Goal: Communication & Community: Answer question/provide support

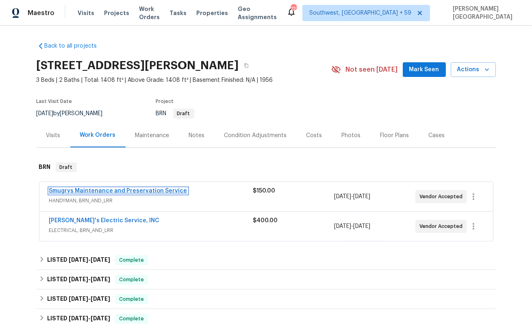
click at [114, 190] on link "Smugrys Maintenance and Preservation Service" at bounding box center [118, 191] width 138 height 6
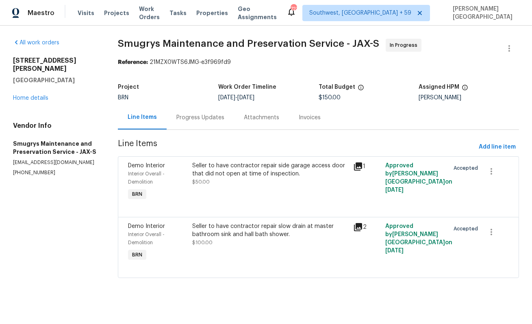
click at [213, 123] on div "Progress Updates" at bounding box center [200, 117] width 67 height 24
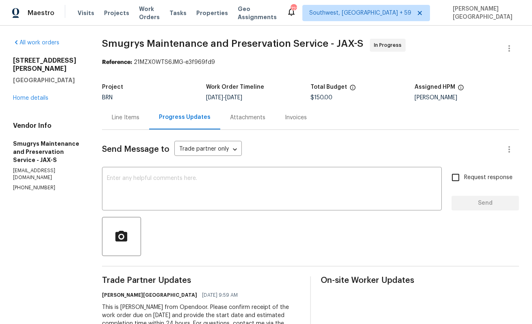
scroll to position [35, 0]
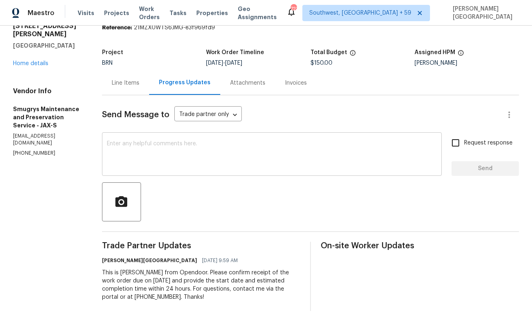
click at [150, 149] on textarea at bounding box center [272, 155] width 330 height 28
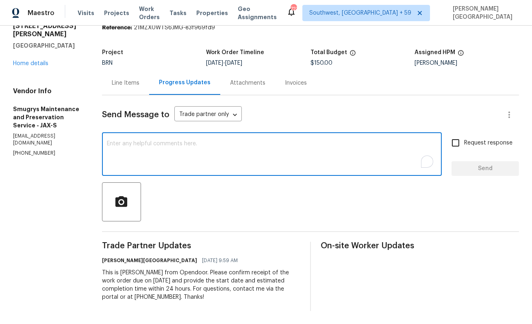
paste textarea "Thanks for accepting the WO. Please provide the timeline soon?"
type textarea "Thanks for accepting the WO. Please provide the timeline soon?"
click at [458, 146] on input "Request response" at bounding box center [455, 142] width 17 height 17
checkbox input "true"
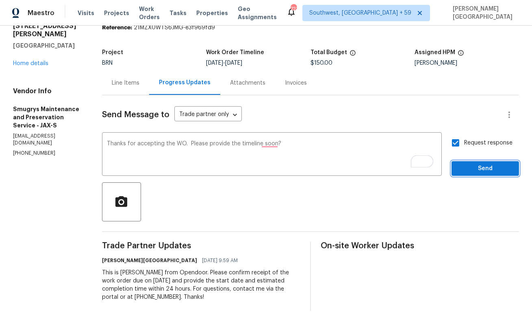
click at [478, 173] on span "Send" at bounding box center [485, 168] width 54 height 10
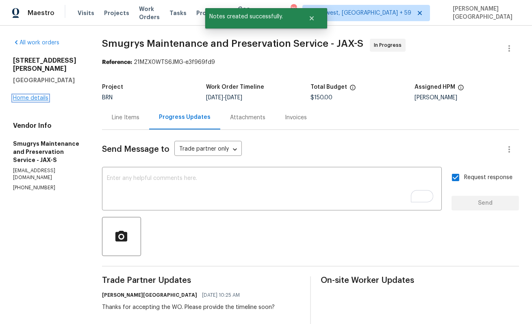
click at [30, 95] on link "Home details" at bounding box center [30, 98] width 35 height 6
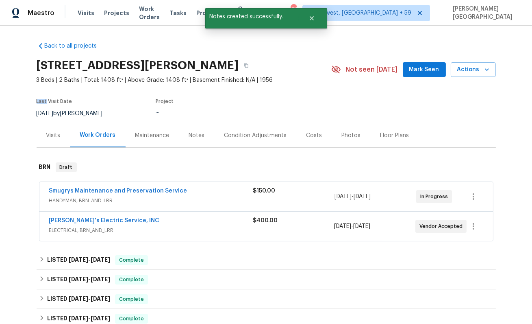
click at [30, 89] on div "Back to all projects 7333 Ortega Hills Dr, Jacksonville, FL 32244 3 Beds | 2 Ba…" at bounding box center [266, 175] width 532 height 298
click at [104, 220] on link "Jack's Electric Service, INC" at bounding box center [104, 220] width 111 height 6
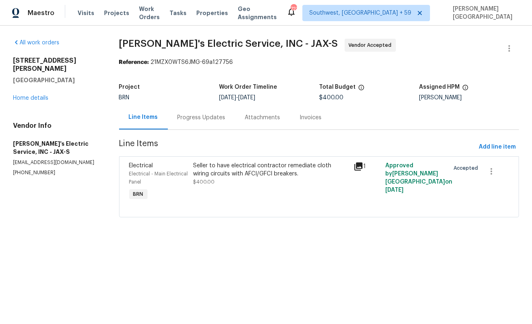
click at [209, 114] on div "Progress Updates" at bounding box center [202, 117] width 48 height 8
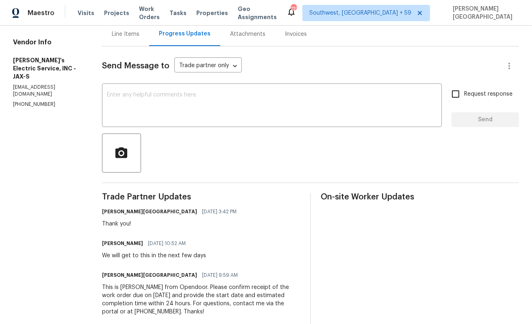
scroll to position [65, 0]
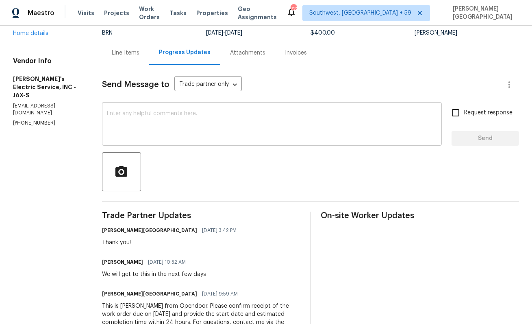
click at [147, 127] on textarea at bounding box center [272, 125] width 330 height 28
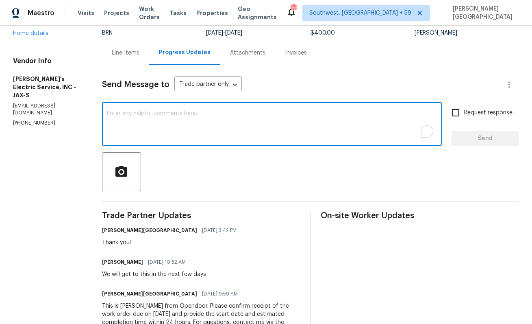
paste textarea "Thanks for accepting the WO. Please provide the timeline soon?"
type textarea "Thanks for accepting the WO. Please provide the timeline soon?"
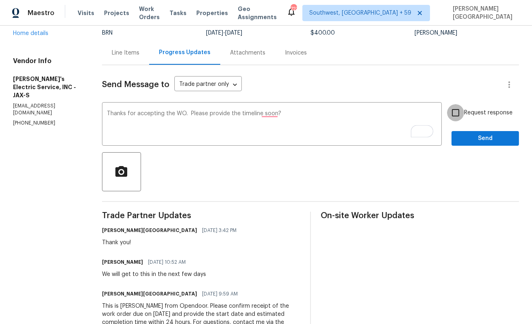
click at [460, 113] on input "Request response" at bounding box center [455, 112] width 17 height 17
checkbox input "true"
click at [466, 146] on div "Send Message to Trade partner only Trade partner only ​ Thanks for accepting th…" at bounding box center [310, 204] width 417 height 279
click at [472, 142] on span "Send" at bounding box center [485, 138] width 54 height 10
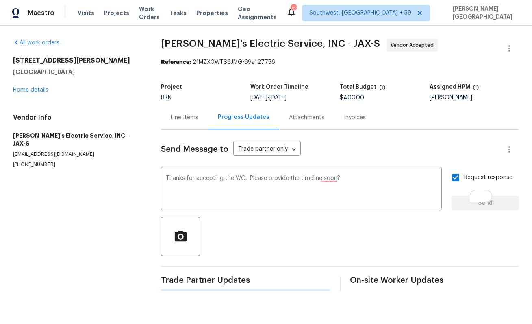
scroll to position [0, 0]
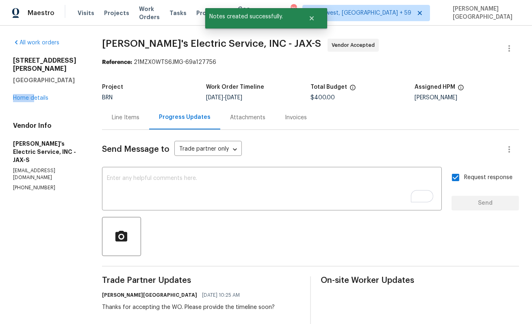
click at [35, 86] on div "7333 Ortega Hills Dr Jacksonville, FL 32244 Home details" at bounding box center [48, 79] width 70 height 46
click at [34, 95] on link "Home details" at bounding box center [30, 98] width 35 height 6
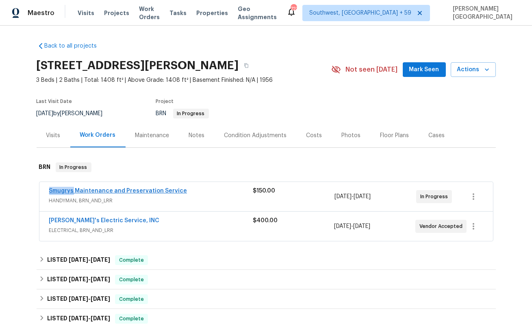
drag, startPoint x: 47, startPoint y: 190, endPoint x: 73, endPoint y: 189, distance: 25.6
click at [73, 189] on div "Smugrys Maintenance and Preservation Service HANDYMAN, BRN_AND_LRR $150.00 8/18…" at bounding box center [266, 196] width 454 height 29
copy link "Smugrys"
drag, startPoint x: 46, startPoint y: 218, endPoint x: 66, endPoint y: 218, distance: 19.5
click at [66, 218] on div "Jack's Electric Service, INC ELECTRICAL, BRN_AND_LRR $400.00 8/18/2025 - 8/20/2…" at bounding box center [266, 225] width 454 height 29
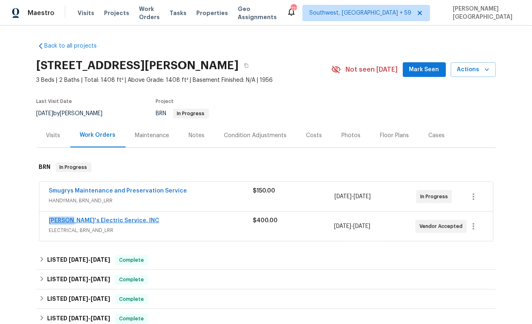
copy link "Jack's"
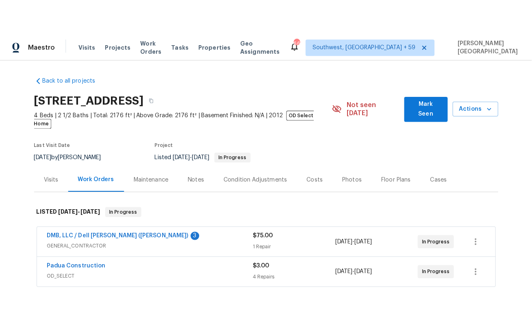
scroll to position [72, 0]
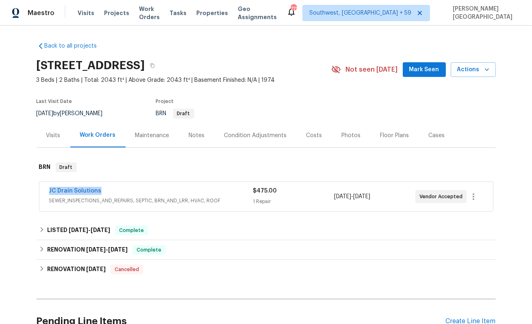
drag, startPoint x: 109, startPoint y: 191, endPoint x: 35, endPoint y: 190, distance: 74.0
click at [35, 190] on div "Back to all projects [STREET_ADDRESS] 3 Beds | 2 Baths | Total: 2043 ft² | Abov…" at bounding box center [266, 175] width 532 height 298
copy link "JC Drain Solutions"
click at [97, 191] on link "JC Drain Solutions" at bounding box center [75, 191] width 52 height 6
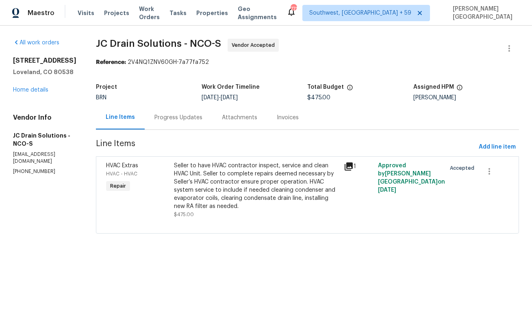
click at [212, 122] on div "Progress Updates" at bounding box center [178, 117] width 67 height 24
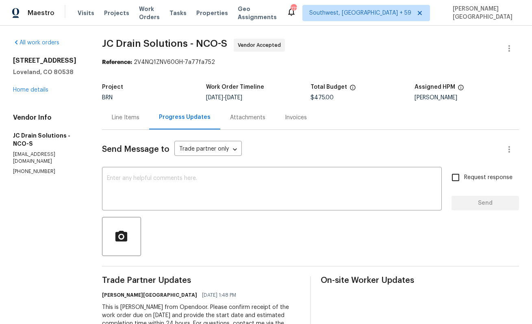
scroll to position [35, 0]
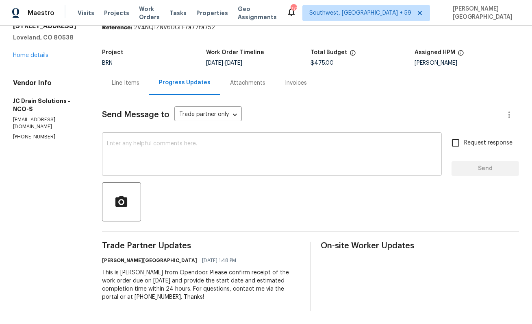
click at [123, 145] on textarea at bounding box center [272, 155] width 330 height 28
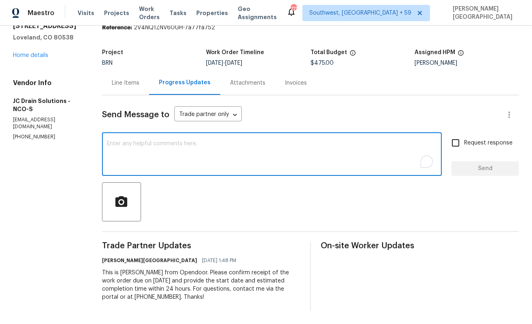
paste textarea "Thanks for accepting the WO. Please provide the timeline soon?"
type textarea "Thanks for accepting the WO. Please provide the timeline soon?"
click at [469, 146] on span "Request response" at bounding box center [488, 143] width 48 height 9
click at [464, 146] on input "Request response" at bounding box center [455, 142] width 17 height 17
checkbox input "true"
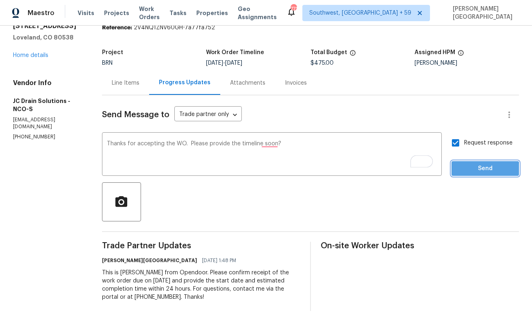
click at [472, 170] on span "Send" at bounding box center [485, 168] width 54 height 10
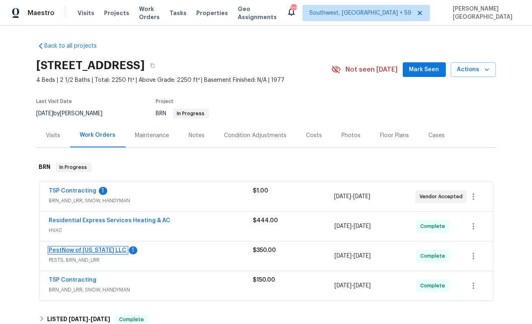
click at [87, 249] on link "PestNow of [US_STATE] LLC" at bounding box center [88, 250] width 78 height 6
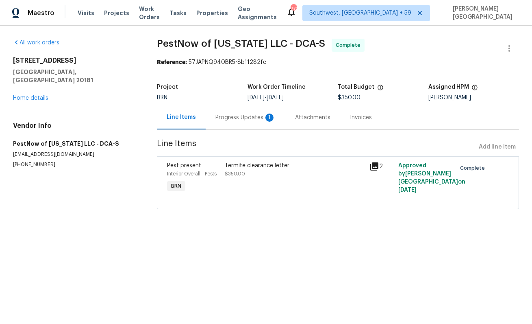
click at [231, 120] on div "Progress Updates 1" at bounding box center [245, 117] width 60 height 8
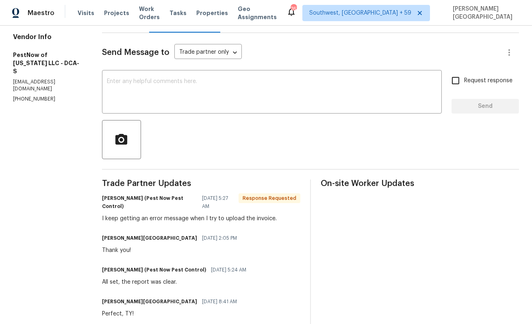
scroll to position [63, 0]
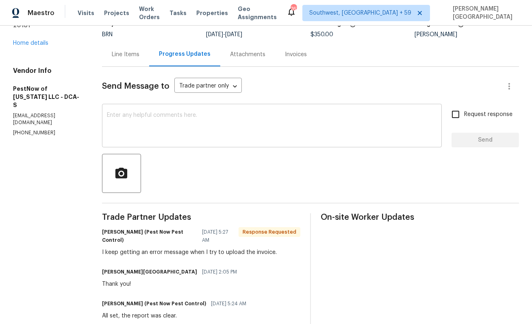
click at [181, 129] on textarea at bounding box center [272, 126] width 330 height 28
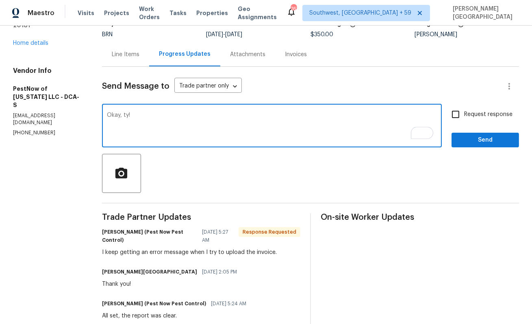
type textarea "Okay, ty!"
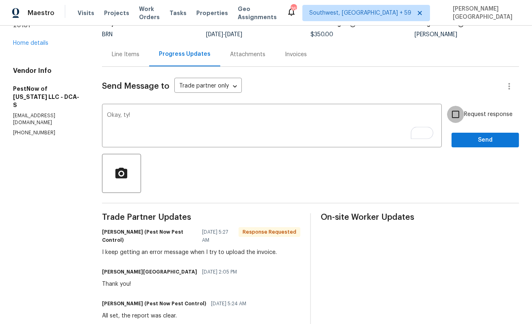
click at [457, 113] on input "Request response" at bounding box center [455, 114] width 17 height 17
checkbox input "true"
click at [465, 139] on span "Send" at bounding box center [485, 140] width 54 height 10
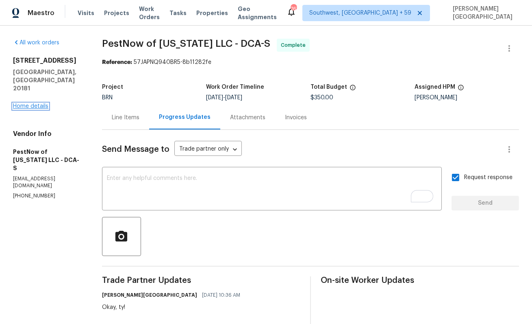
click at [40, 103] on link "Home details" at bounding box center [30, 106] width 35 height 6
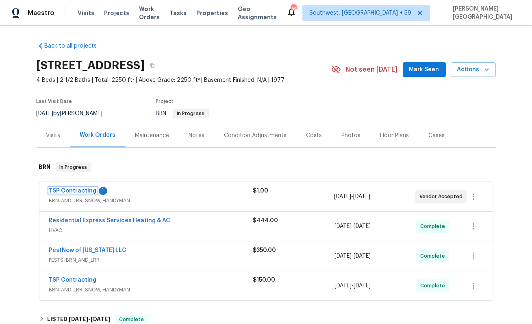
click at [76, 190] on link "TSP Contracting" at bounding box center [73, 191] width 48 height 6
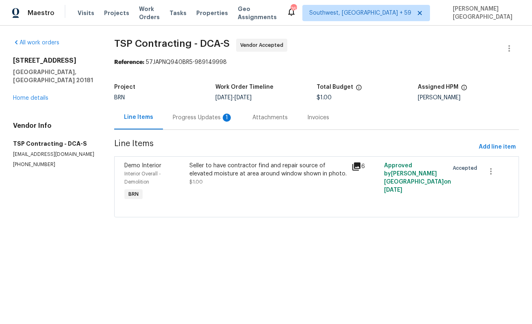
click at [211, 121] on div "Progress Updates 1" at bounding box center [203, 117] width 60 height 8
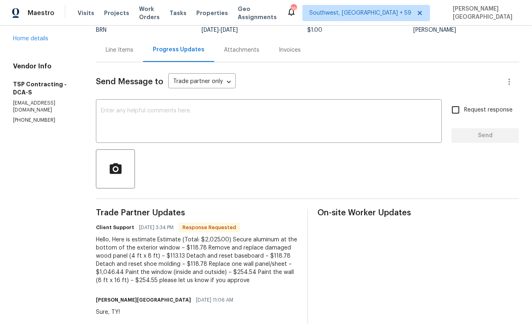
scroll to position [46, 0]
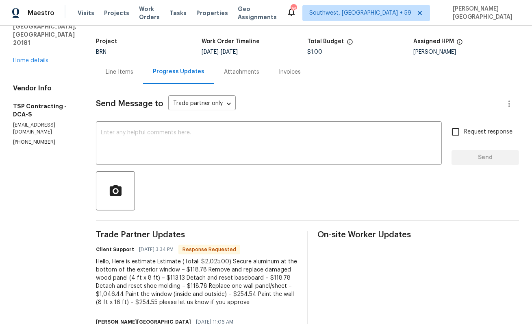
click at [127, 122] on div "Send Message to Trade partner only Trade partner only ​ x ​ Request response Se…" at bounding box center [307, 247] width 423 height 327
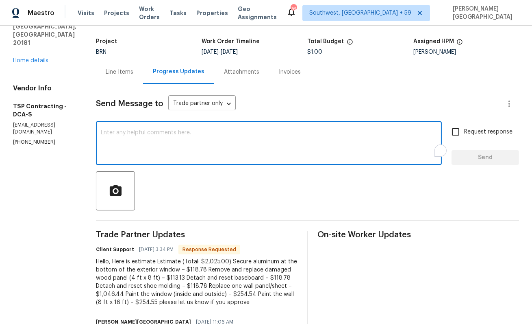
click at [128, 134] on textarea "To enrich screen reader interactions, please activate Accessibility in Grammarl…" at bounding box center [269, 144] width 336 height 28
type textarea "i will check on this and update, TY!"
click at [458, 132] on input "Request response" at bounding box center [455, 131] width 17 height 17
checkbox input "true"
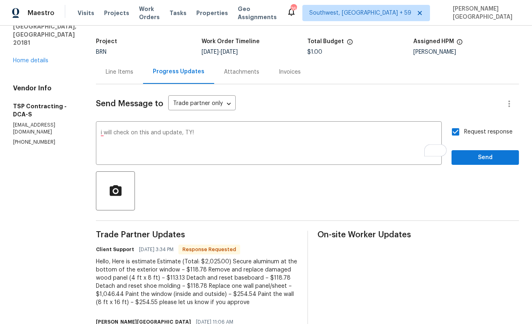
click at [463, 149] on div "Request response Send" at bounding box center [485, 143] width 67 height 41
click at [463, 152] on button "Send" at bounding box center [485, 157] width 67 height 15
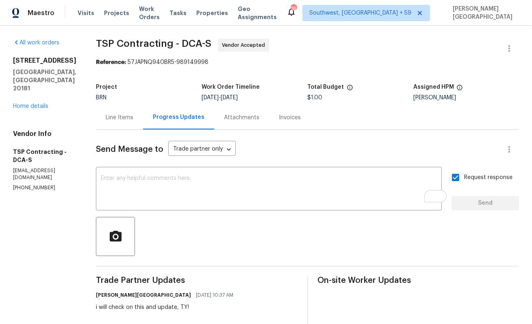
click at [96, 42] on span "TSP Contracting - DCA-S" at bounding box center [153, 44] width 115 height 10
click at [122, 42] on span "TSP Contracting - DCA-S" at bounding box center [153, 44] width 115 height 10
copy span "TSP Contracting"
click at [102, 122] on div "Line Items" at bounding box center [119, 117] width 47 height 24
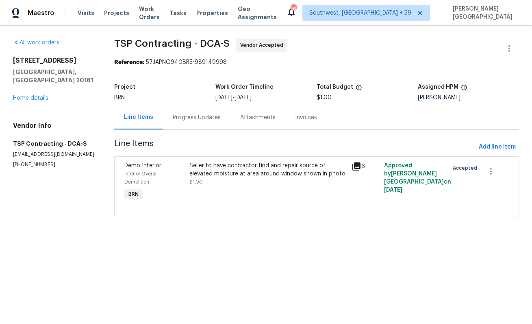
click at [209, 182] on div "Seller to have contractor find and repair source of elevated moisture at area a…" at bounding box center [267, 173] width 157 height 24
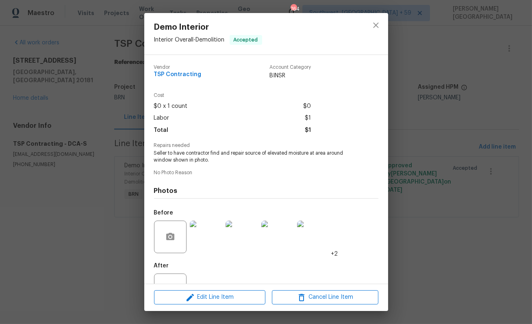
click at [192, 160] on span "Seller to have contractor find and repair source of elevated moisture at area a…" at bounding box center [255, 157] width 202 height 14
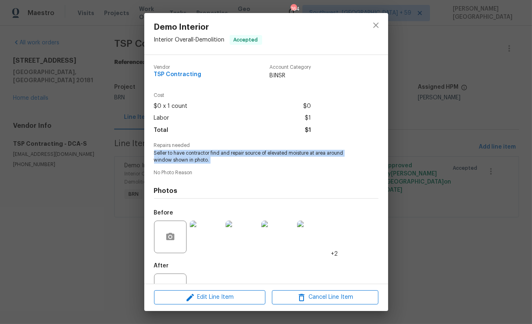
click at [192, 160] on span "Seller to have contractor find and repair source of elevated moisture at area a…" at bounding box center [255, 157] width 202 height 14
copy span "Seller to have contractor find and repair source of elevated moisture at area a…"
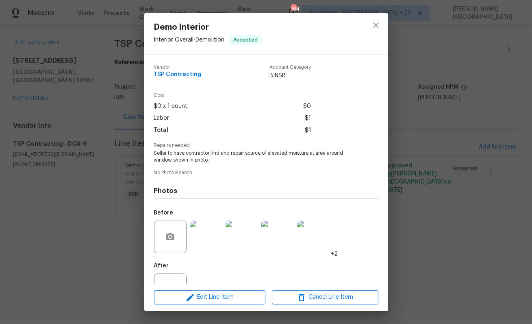
click at [435, 113] on div "Demo Interior Interior Overall - Demolition Accepted Vendor TSP Contracting Acc…" at bounding box center [266, 162] width 532 height 324
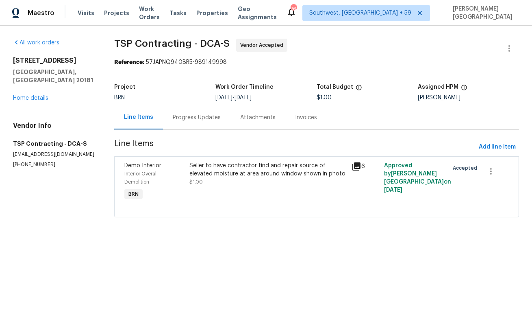
click at [201, 120] on div "Progress Updates" at bounding box center [197, 117] width 48 height 8
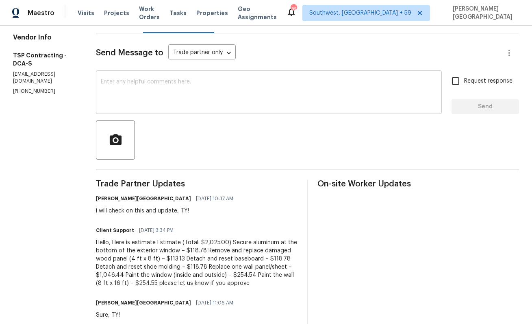
scroll to position [104, 0]
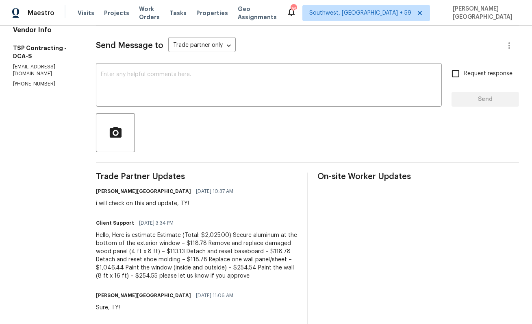
click at [150, 247] on div "Hello, Here is estimate Estimate (Total: $2,025.00) Secure aluminum at the bott…" at bounding box center [197, 255] width 202 height 49
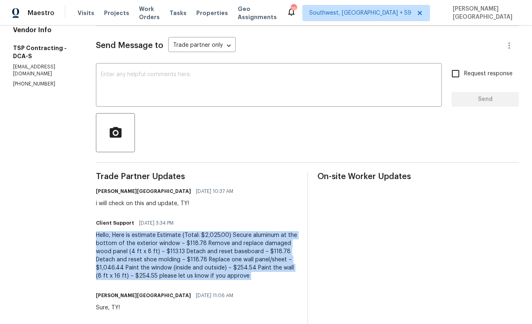
click at [150, 247] on div "Hello, Here is estimate Estimate (Total: $2,025.00) Secure aluminum at the bott…" at bounding box center [197, 255] width 202 height 49
copy div "Hello, Here is estimate Estimate (Total: $2,025.00) Secure aluminum at the bott…"
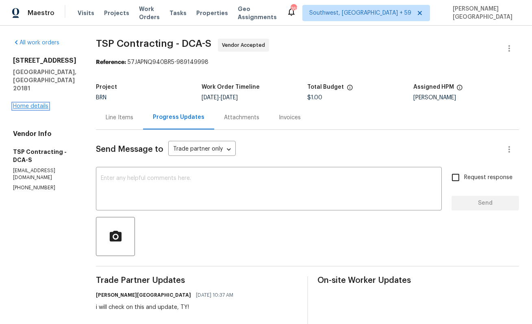
click at [34, 105] on link "Home details" at bounding box center [30, 106] width 35 height 6
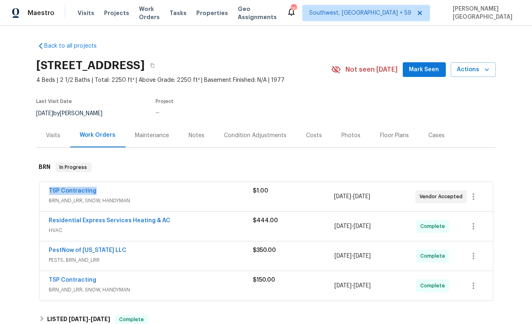
drag, startPoint x: 98, startPoint y: 190, endPoint x: 28, endPoint y: 189, distance: 69.9
click at [27, 189] on div "Back to all projects 11094 Round Hill Dr, Nokesville, VA 20181 4 Beds | 2 1/2 B…" at bounding box center [266, 175] width 532 height 298
copy link "TSP Contracting"
click at [69, 188] on link "TSP Contracting" at bounding box center [73, 191] width 48 height 6
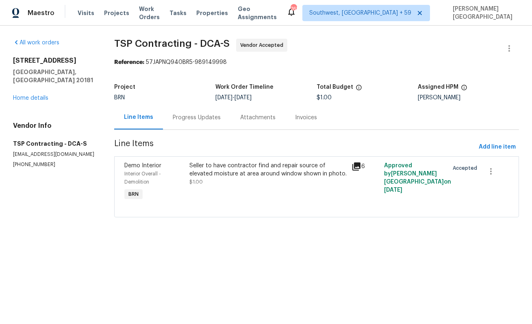
click at [209, 118] on div "Progress Updates" at bounding box center [197, 117] width 48 height 8
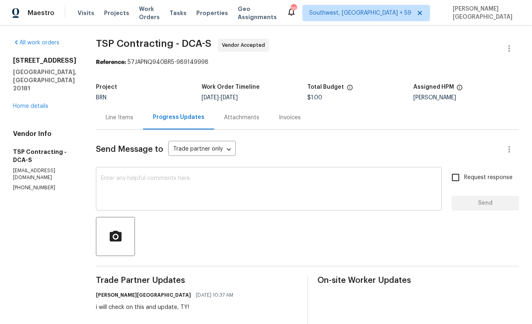
scroll to position [178, 0]
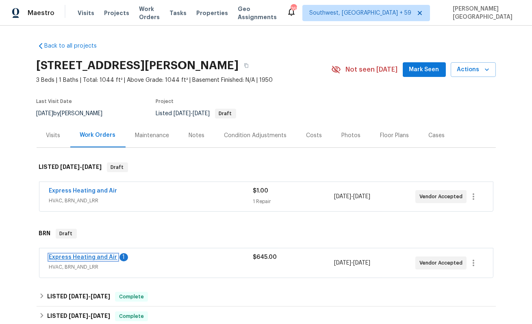
click at [101, 257] on link "Express Heating and Air" at bounding box center [83, 257] width 68 height 6
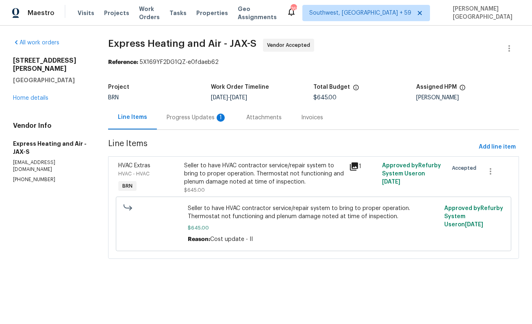
click at [212, 123] on div "Progress Updates 1" at bounding box center [197, 117] width 80 height 24
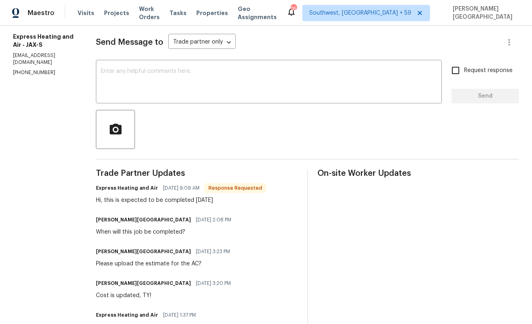
scroll to position [126, 0]
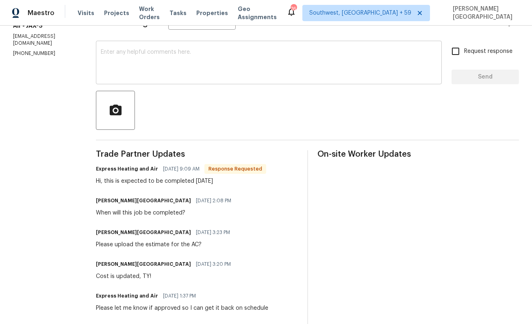
click at [167, 59] on textarea at bounding box center [269, 63] width 336 height 28
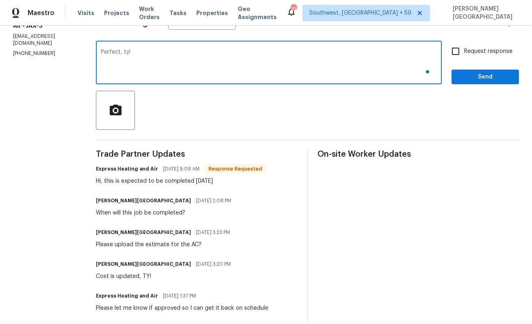
type textarea "Perfect, ty!"
click at [462, 59] on input "Request response" at bounding box center [455, 51] width 17 height 17
checkbox input "true"
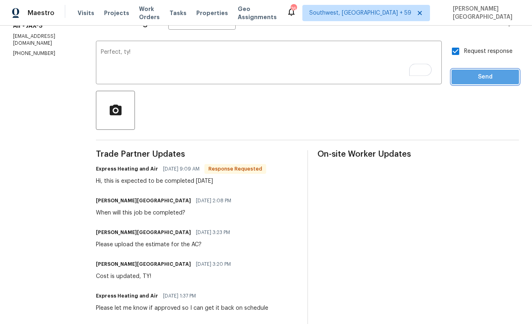
click at [469, 72] on button "Send" at bounding box center [485, 77] width 67 height 15
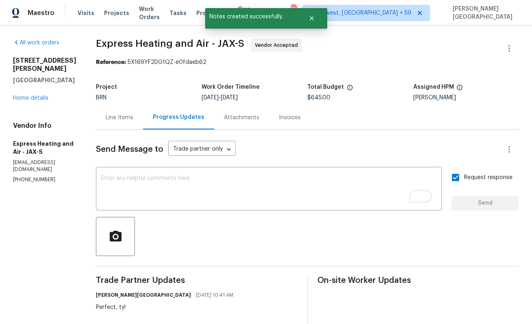
scroll to position [65, 0]
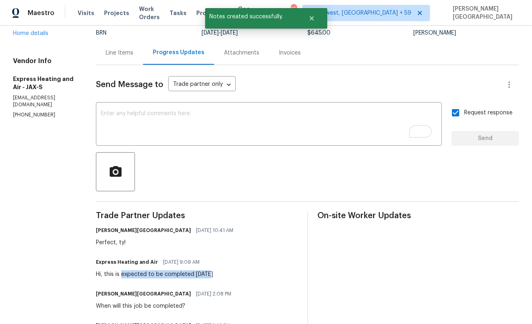
drag, startPoint x: 125, startPoint y: 274, endPoint x: 243, endPoint y: 274, distance: 117.9
click at [244, 274] on div "Express Heating and Air 08/19/2025 9:09 AM Hi, this is expected to be completed…" at bounding box center [197, 267] width 202 height 22
copy div "expected to be completed today"
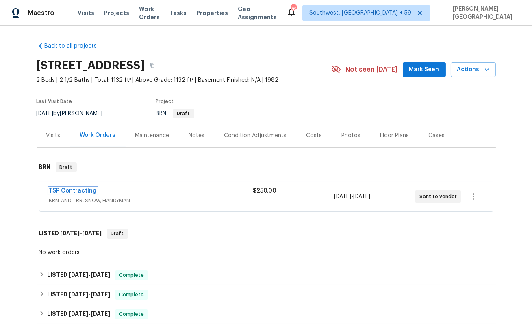
click link "TSP Contracting"
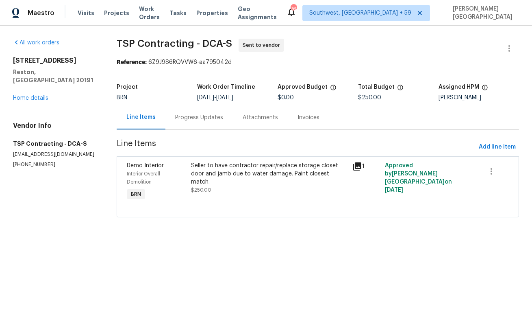
click div "Progress Updates"
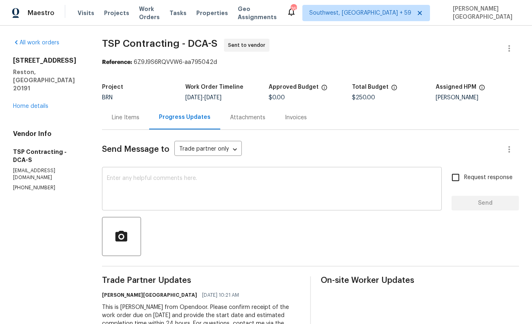
click textarea
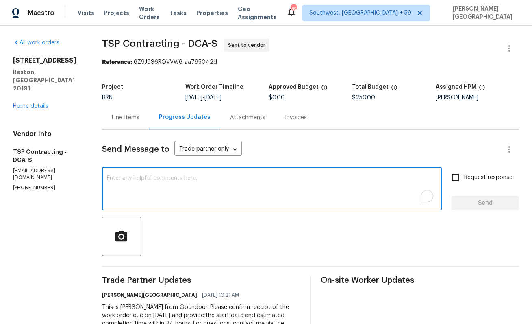
type textarea "Q"
type textarea "Would you be taking this WO?"
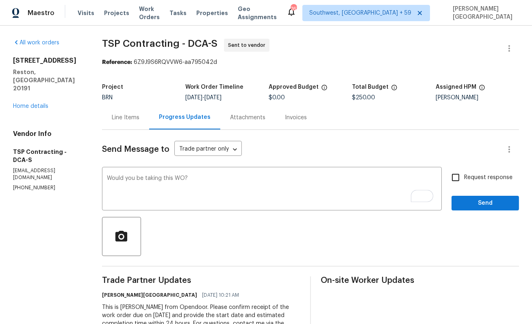
click span "Request response"
click input "Request response"
checkbox input "true"
click span "Send"
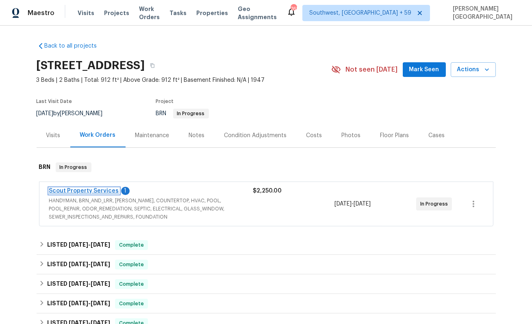
click at [98, 190] on link "Scout Property Services" at bounding box center [84, 191] width 70 height 6
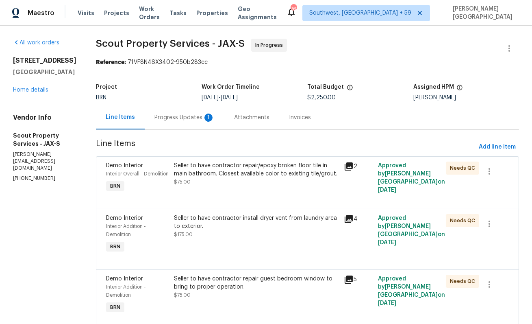
click at [195, 122] on div "Progress Updates 1" at bounding box center [185, 117] width 80 height 24
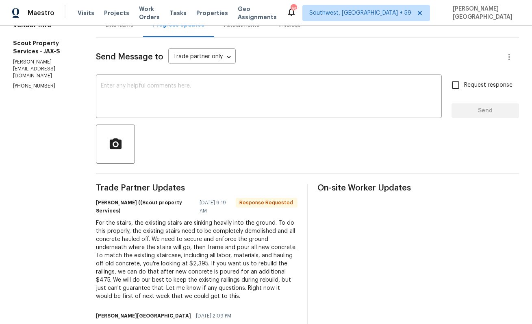
scroll to position [97, 0]
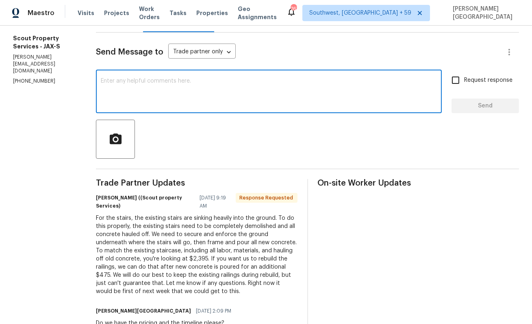
click at [101, 82] on textarea at bounding box center [269, 92] width 336 height 28
click at [186, 77] on div "So what is the overall cost for the WO? x ​" at bounding box center [269, 92] width 346 height 41
click at [172, 79] on textarea "So what is the overall cost for the WO?" at bounding box center [269, 92] width 336 height 28
type textarea "So what is the overall cost for the WOs?"
click at [467, 81] on span "Request response" at bounding box center [488, 80] width 48 height 9
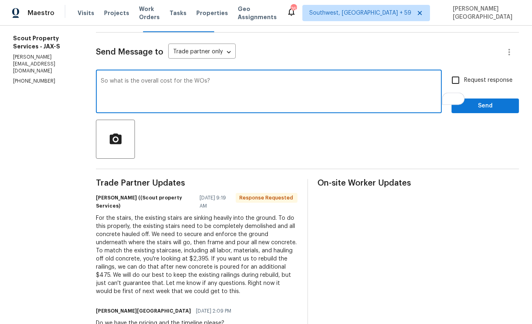
click at [464, 81] on input "Request response" at bounding box center [455, 80] width 17 height 17
checkbox input "true"
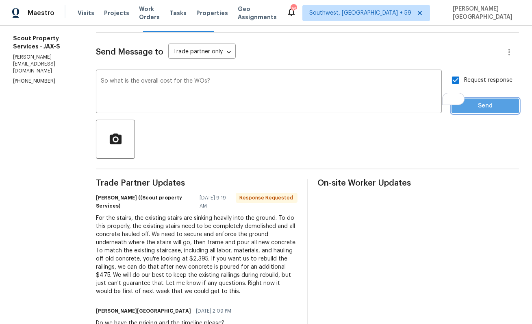
click at [468, 103] on span "Send" at bounding box center [485, 106] width 54 height 10
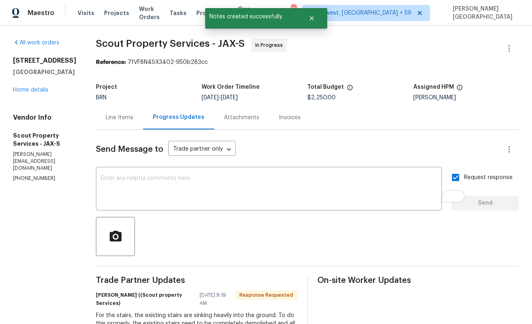
scroll to position [162, 0]
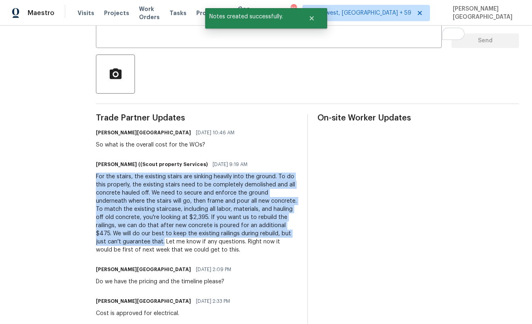
drag, startPoint x: 65, startPoint y: 177, endPoint x: 228, endPoint y: 230, distance: 171.3
click at [228, 230] on div "All work orders [STREET_ADDRESS] Home details Vendor Info Scout Property Servic…" at bounding box center [266, 322] width 532 height 918
copy div "For the stairs, the existing stairs are sinking heavily into the ground. To do …"
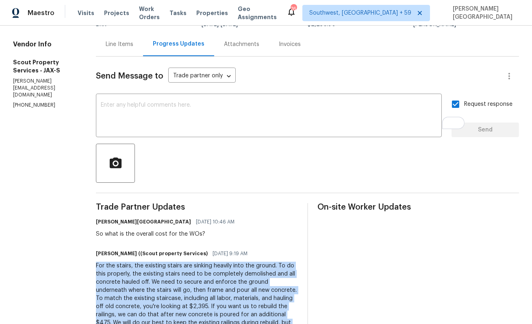
scroll to position [0, 0]
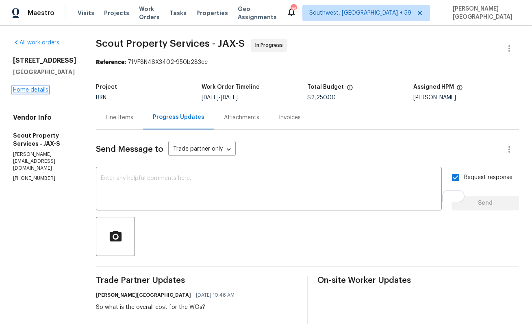
click at [19, 93] on link "Home details" at bounding box center [30, 90] width 35 height 6
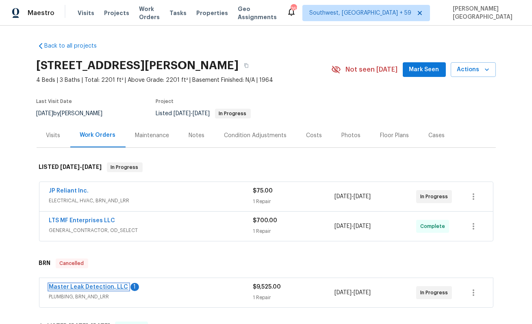
click at [92, 287] on link "Master Leak Detection, LLC" at bounding box center [88, 287] width 79 height 6
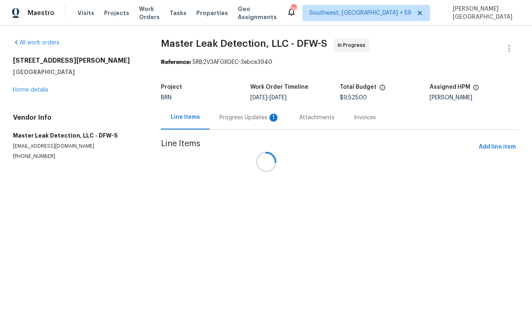
click at [223, 124] on div "Progress Updates 1" at bounding box center [250, 117] width 80 height 24
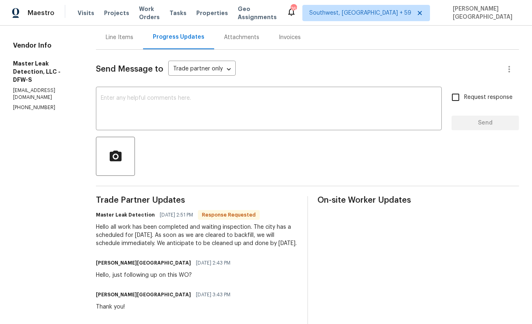
scroll to position [94, 0]
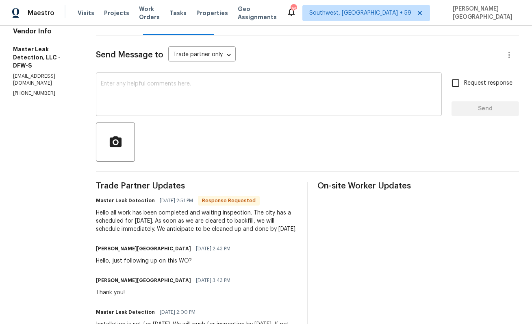
click at [138, 91] on textarea at bounding box center [269, 95] width 336 height 28
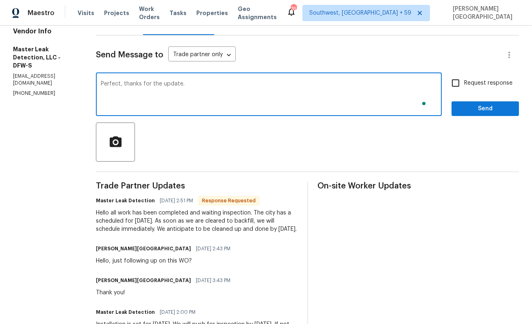
type textarea "Perfect, thanks for the update."
click at [481, 89] on label "Request response" at bounding box center [479, 82] width 65 height 17
click at [464, 89] on input "Request response" at bounding box center [455, 82] width 17 height 17
checkbox input "true"
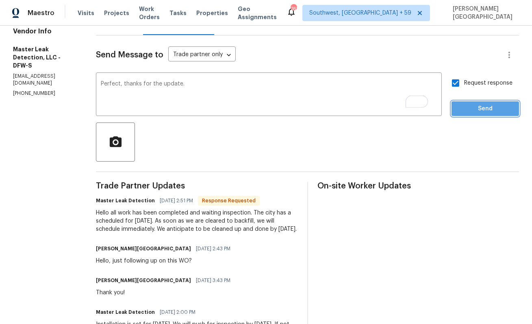
click at [481, 111] on span "Send" at bounding box center [485, 109] width 54 height 10
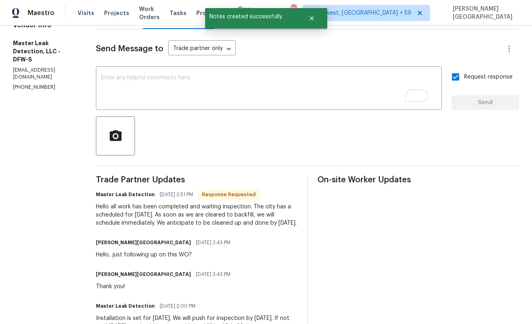
scroll to position [100, 0]
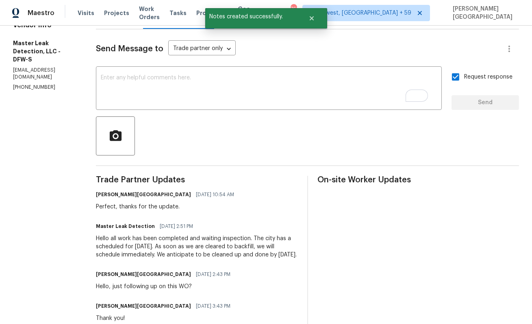
drag, startPoint x: 119, startPoint y: 237, endPoint x: 163, endPoint y: 261, distance: 49.6
click at [163, 259] on div "Hello all work has been completed and waiting inspection. The city has a schedu…" at bounding box center [197, 246] width 202 height 24
copy div "all work has been completed and waiting inspection. The city has a scheduled fo…"
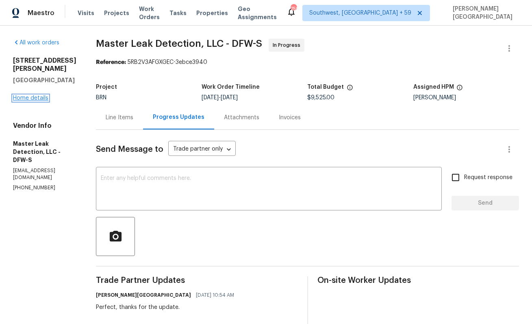
click at [36, 95] on link "Home details" at bounding box center [30, 98] width 35 height 6
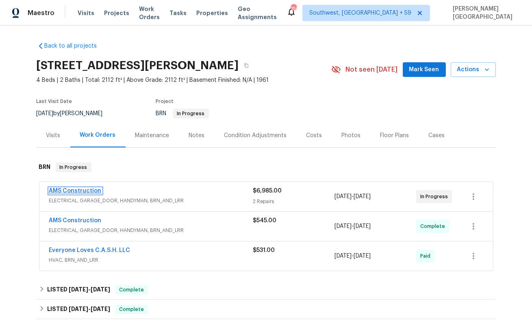
click at [89, 189] on link "AMS Construction" at bounding box center [75, 191] width 52 height 6
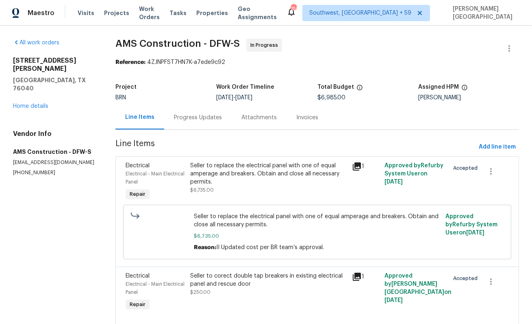
click at [202, 124] on div "Progress Updates" at bounding box center [197, 117] width 67 height 24
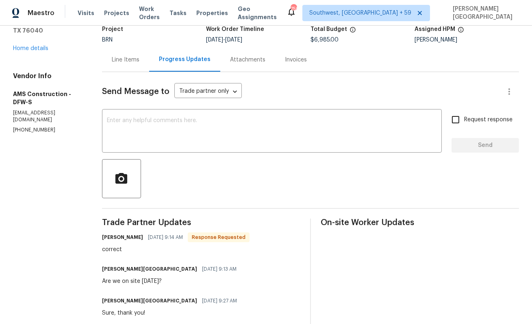
scroll to position [69, 0]
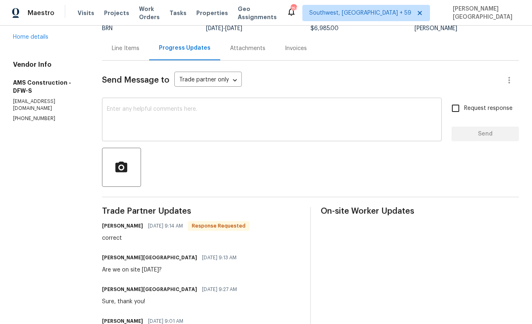
click at [138, 123] on textarea at bounding box center [272, 120] width 330 height 28
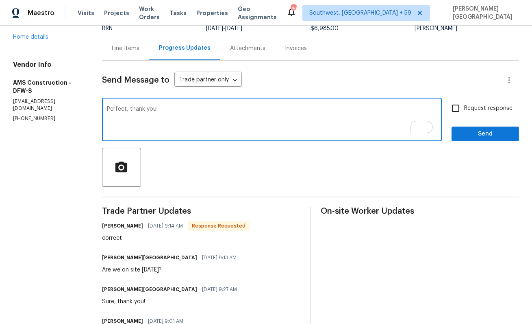
click at [196, 110] on textarea "Perfect, thank you!" at bounding box center [272, 120] width 330 height 28
type textarea "Perfect, thank you!"
click at [169, 182] on div at bounding box center [310, 167] width 417 height 39
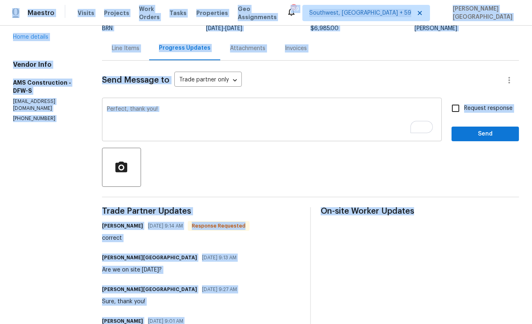
click at [169, 123] on textarea "Perfect, thank you!" at bounding box center [272, 120] width 330 height 28
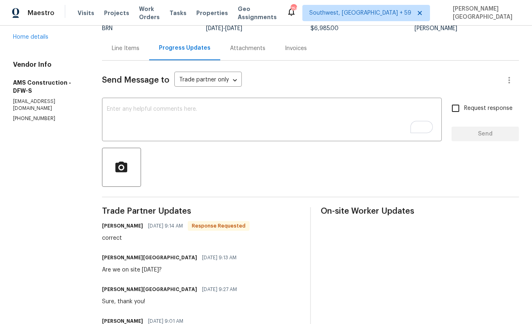
click at [126, 50] on div "Line Items" at bounding box center [126, 48] width 28 height 8
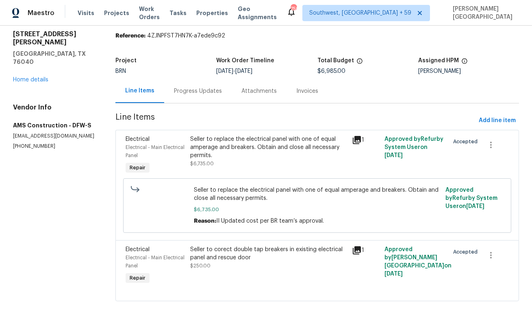
click at [183, 91] on div "Progress Updates" at bounding box center [198, 91] width 48 height 8
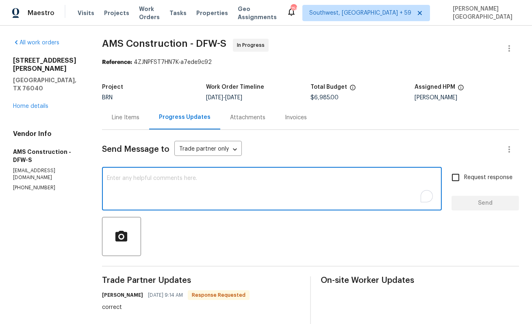
click at [169, 202] on textarea "To enrich screen reader interactions, please activate Accessibility in Grammarl…" at bounding box center [272, 189] width 330 height 28
paste textarea "Perfect, thank you!"
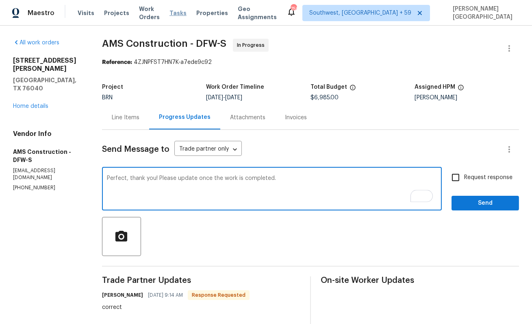
type textarea "Perfect, thank you! Please update once the work is completed."
click at [466, 178] on span "Request response" at bounding box center [488, 177] width 48 height 9
click at [464, 178] on input "Request response" at bounding box center [455, 177] width 17 height 17
checkbox input "true"
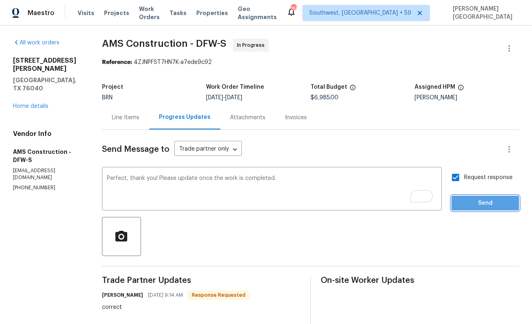
click at [478, 207] on span "Send" at bounding box center [485, 203] width 54 height 10
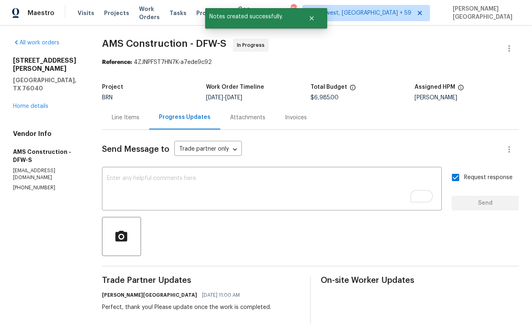
click at [111, 49] on span "AMS Construction - DFW-S In Progress" at bounding box center [301, 49] width 398 height 20
click at [145, 48] on span "AMS Construction - DFW-S In Progress" at bounding box center [301, 49] width 398 height 20
copy span "AMS Construction"
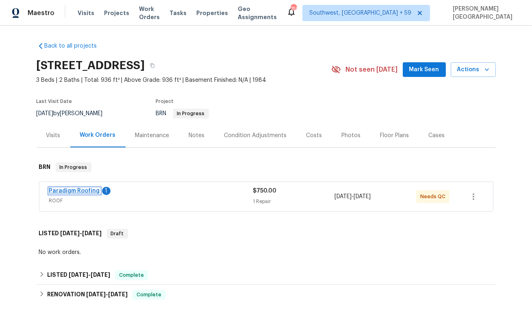
click at [80, 190] on link "Paradigm Roofing" at bounding box center [74, 191] width 51 height 6
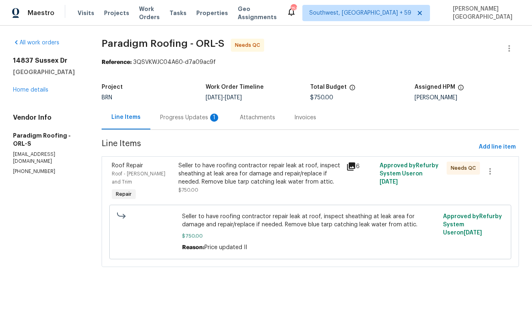
click at [196, 120] on div "Progress Updates 1" at bounding box center [190, 117] width 60 height 8
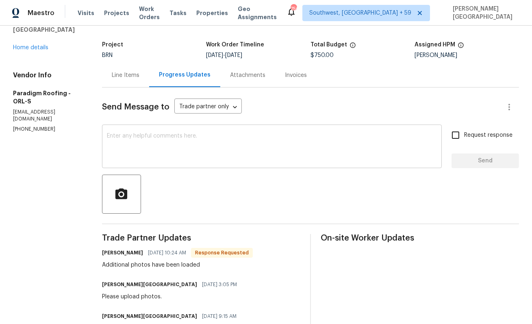
scroll to position [48, 0]
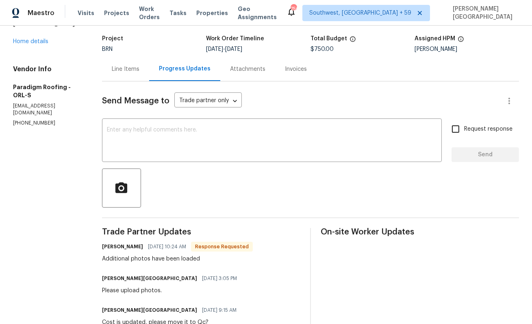
click at [119, 78] on div "Line Items" at bounding box center [125, 69] width 47 height 24
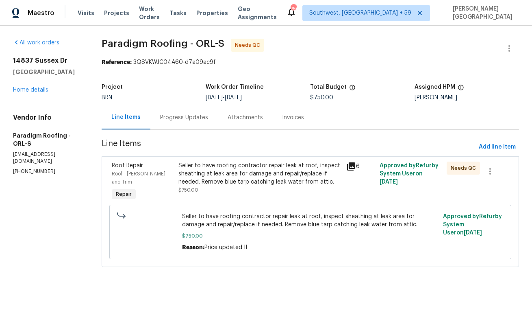
click at [174, 154] on span "Line Items" at bounding box center [289, 146] width 374 height 15
click at [184, 180] on div "Seller to have roofing contractor repair leak at roof, inspect sheathing at lea…" at bounding box center [259, 173] width 163 height 24
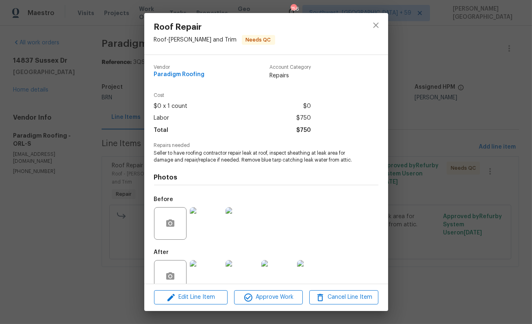
scroll to position [17, 0]
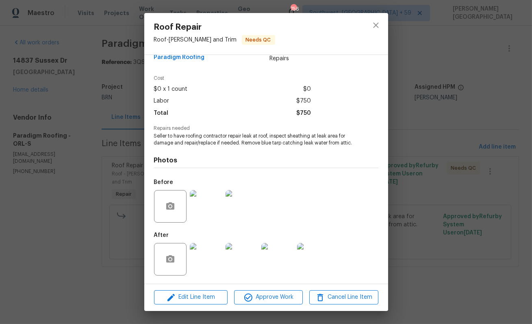
click at [212, 250] on img at bounding box center [206, 259] width 33 height 33
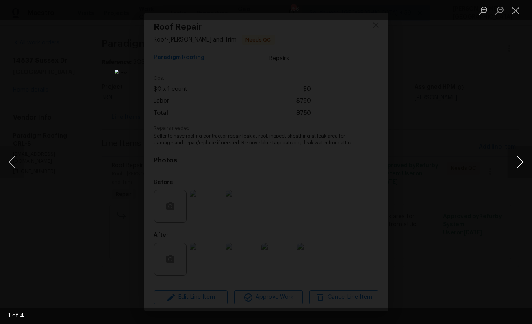
click at [517, 166] on button "Next image" at bounding box center [520, 162] width 24 height 33
click at [517, 167] on button "Next image" at bounding box center [520, 162] width 24 height 33
click at [490, 123] on div "Lightbox" at bounding box center [266, 162] width 532 height 324
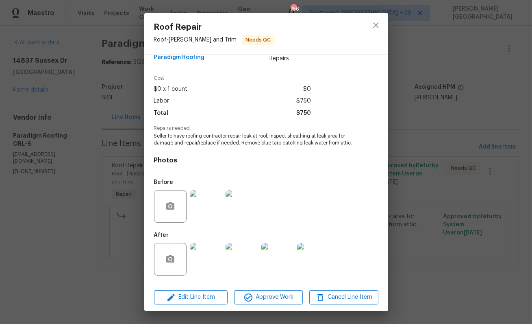
click at [240, 204] on img at bounding box center [242, 206] width 33 height 33
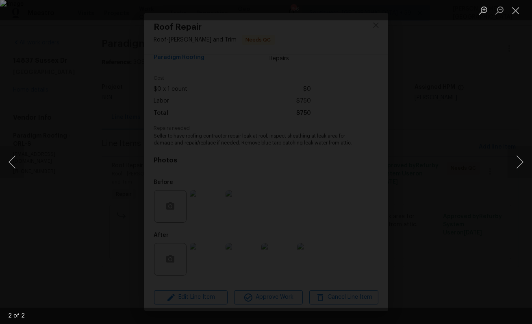
click at [285, 280] on div "Lightbox" at bounding box center [266, 162] width 532 height 324
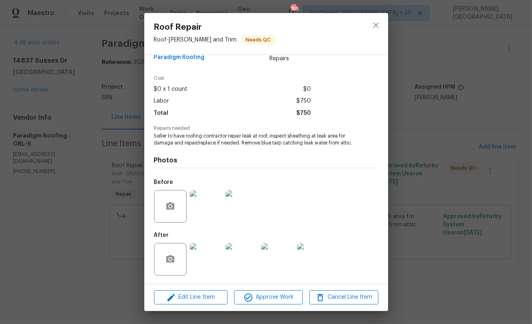
click at [208, 209] on img at bounding box center [206, 206] width 33 height 33
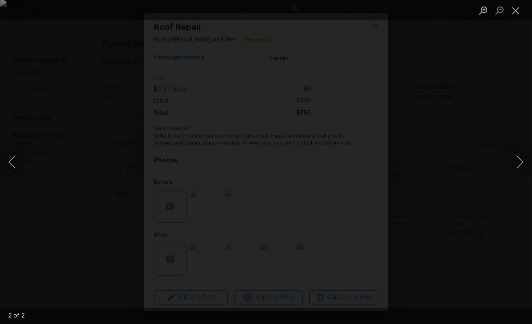
click at [315, 265] on div "Lightbox" at bounding box center [266, 162] width 532 height 324
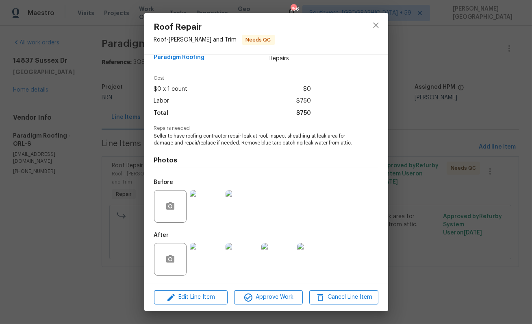
click at [211, 256] on img at bounding box center [206, 259] width 33 height 33
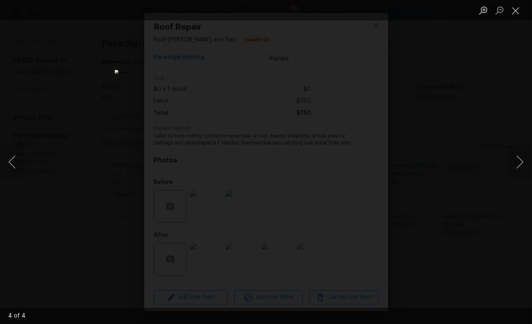
click at [72, 156] on div "Lightbox" at bounding box center [266, 162] width 532 height 324
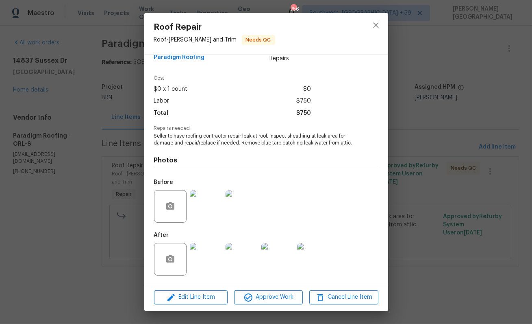
click at [94, 189] on div "Roof Repair Roof - Eaves and Trim Needs QC Vendor Paradigm Roofing Account Cate…" at bounding box center [266, 162] width 532 height 324
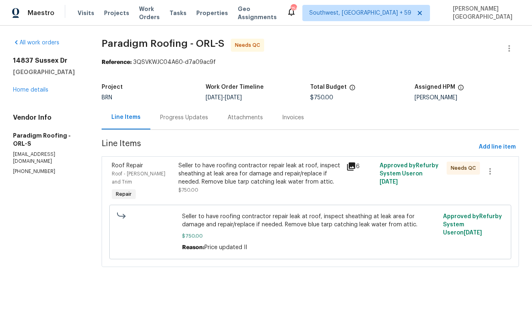
click at [242, 180] on div "Seller to have roofing contractor repair leak at roof, inspect sheathing at lea…" at bounding box center [259, 173] width 163 height 24
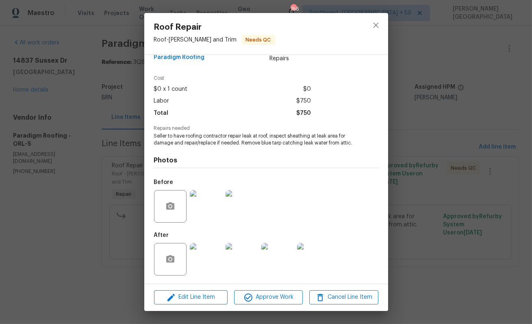
click at [203, 257] on img at bounding box center [206, 259] width 33 height 33
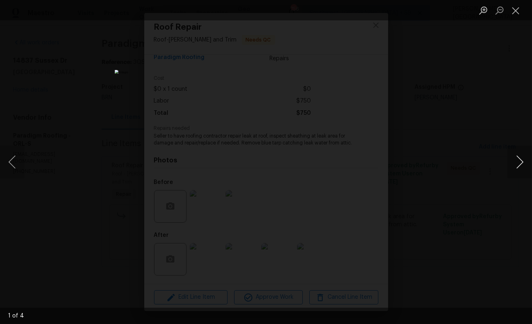
click at [521, 157] on button "Next image" at bounding box center [520, 162] width 24 height 33
click at [521, 158] on button "Next image" at bounding box center [520, 162] width 24 height 33
click at [476, 105] on div "Lightbox" at bounding box center [266, 162] width 532 height 324
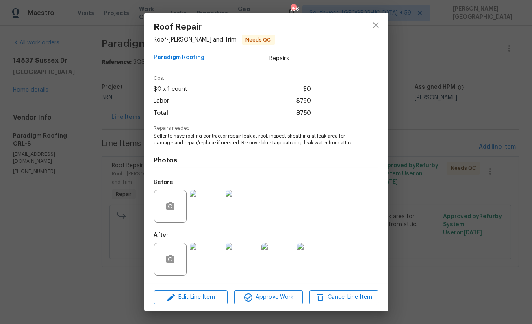
click at [234, 205] on img at bounding box center [242, 206] width 33 height 33
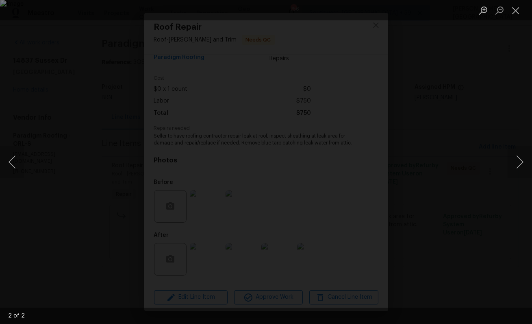
click at [224, 266] on div "Lightbox" at bounding box center [266, 162] width 532 height 324
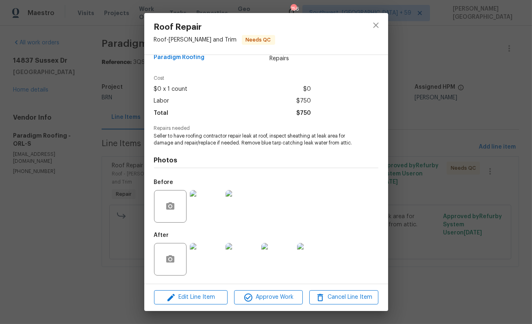
click at [207, 258] on img at bounding box center [206, 259] width 33 height 33
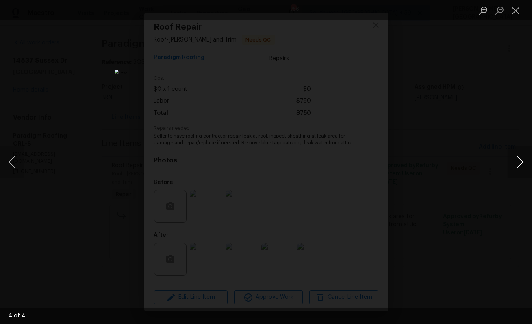
click at [520, 164] on button "Next image" at bounding box center [520, 162] width 24 height 33
click at [19, 158] on button "Previous image" at bounding box center [12, 162] width 24 height 33
click at [515, 161] on button "Next image" at bounding box center [520, 162] width 24 height 33
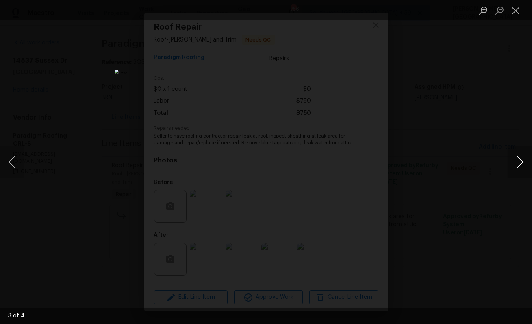
click at [516, 163] on button "Next image" at bounding box center [520, 162] width 24 height 33
click at [474, 139] on div "Lightbox" at bounding box center [266, 162] width 532 height 324
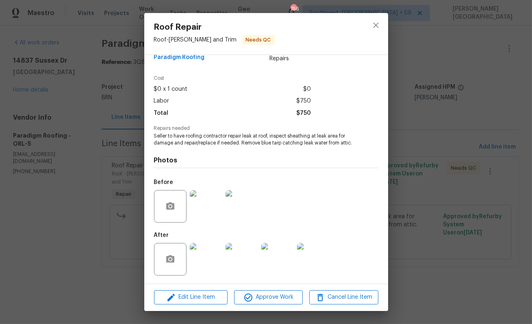
click at [244, 205] on img at bounding box center [242, 206] width 33 height 33
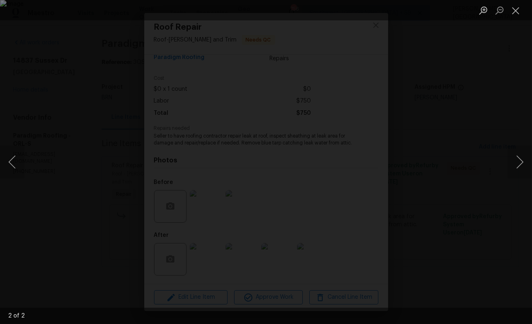
click at [248, 271] on div "Lightbox" at bounding box center [266, 162] width 532 height 324
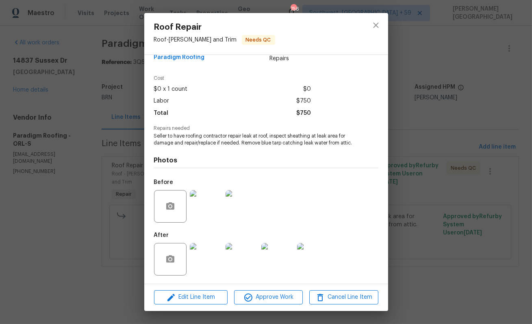
click at [216, 259] on img at bounding box center [206, 259] width 33 height 33
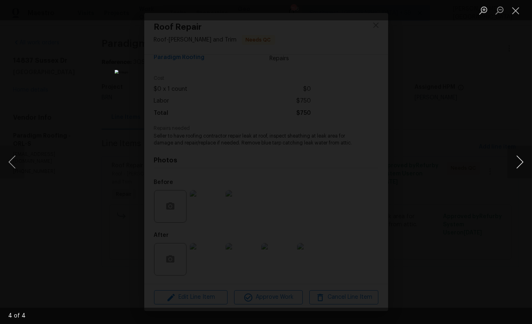
click at [521, 159] on button "Next image" at bounding box center [520, 162] width 24 height 33
click at [476, 162] on div "Lightbox" at bounding box center [266, 162] width 532 height 324
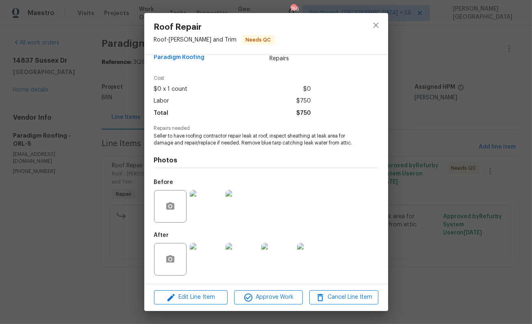
click at [248, 215] on img at bounding box center [242, 206] width 33 height 33
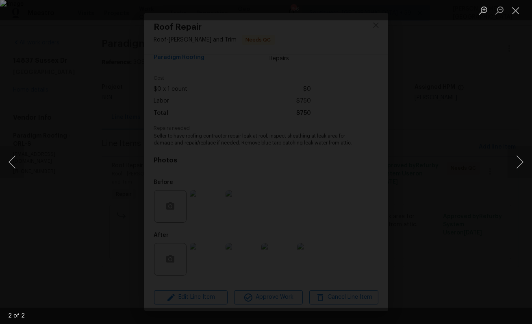
click at [236, 273] on div "Lightbox" at bounding box center [266, 162] width 532 height 324
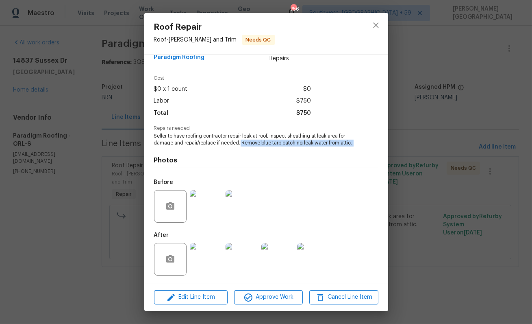
drag, startPoint x: 239, startPoint y: 143, endPoint x: 320, endPoint y: 151, distance: 81.2
click at [320, 151] on div "Vendor Paradigm Roofing Account Category Repairs Cost $0 x 1 count $0 Labor $75…" at bounding box center [266, 160] width 224 height 239
click at [431, 165] on div "Roof Repair Roof - Eaves and Trim Needs QC Vendor Paradigm Roofing Account Cate…" at bounding box center [266, 162] width 532 height 324
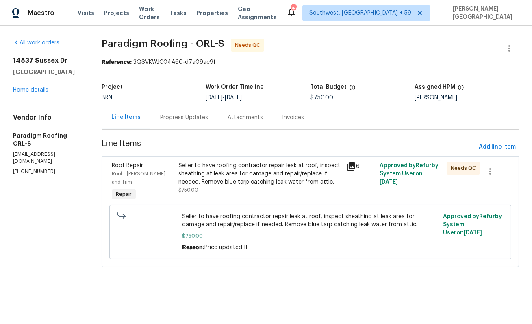
click at [191, 119] on div "Progress Updates" at bounding box center [184, 117] width 48 height 8
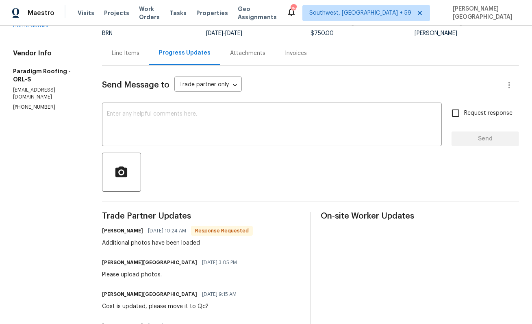
scroll to position [83, 0]
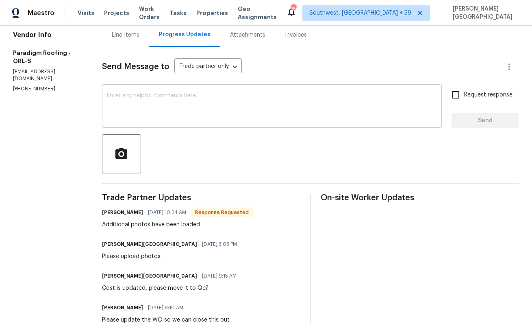
click at [133, 110] on textarea at bounding box center [272, 107] width 330 height 28
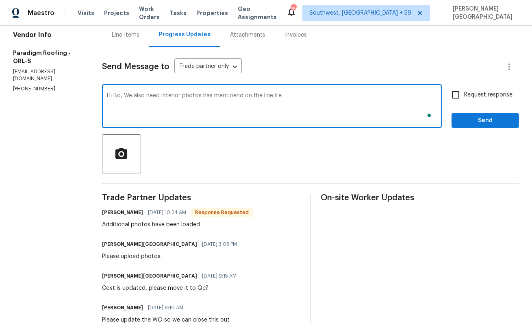
type textarea "Hi Bo, We also need interior photos has mentioend on the line item"
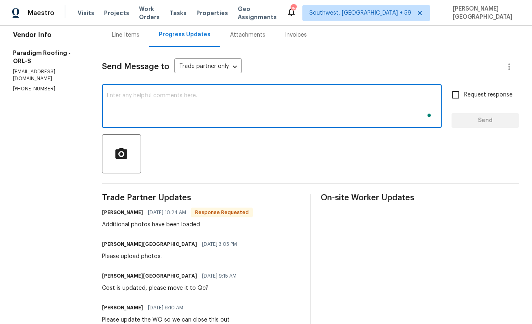
click at [119, 38] on div "Line Items" at bounding box center [126, 35] width 28 height 8
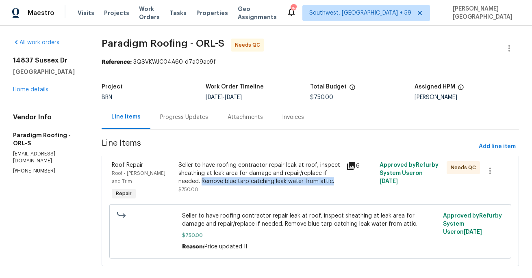
drag, startPoint x: 204, startPoint y: 181, endPoint x: 334, endPoint y: 184, distance: 130.1
click at [334, 184] on div "Seller to have roofing contractor repair leak at roof, inspect sheathing at lea…" at bounding box center [259, 173] width 163 height 24
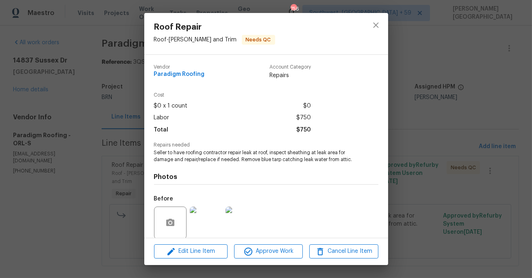
copy div "Remove blue tarp catching leak water from attic."
drag, startPoint x: 242, startPoint y: 159, endPoint x: 361, endPoint y: 159, distance: 119.5
click at [364, 159] on div "Repairs needed Seller to have roofing contractor repair leak at roof, inspect s…" at bounding box center [266, 153] width 224 height 21
copy span "Remove blue tarp catching leak water from attic."
click at [420, 76] on div "Roof Repair Roof - Eaves and Trim Needs QC Vendor Paradigm Roofing Account Cate…" at bounding box center [266, 139] width 532 height 278
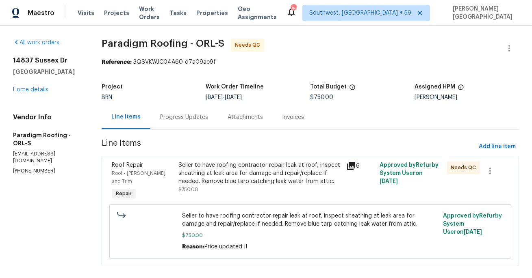
click at [160, 128] on div "Progress Updates" at bounding box center [183, 117] width 67 height 24
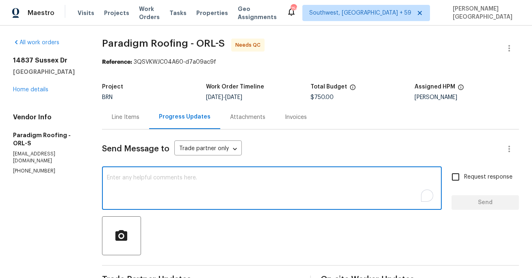
click at [191, 193] on textarea "To enrich screen reader interactions, please activate Accessibility in Grammarl…" at bounding box center [272, 189] width 330 height 28
paste textarea "Hi Bo, We also need interior photos has mentioend on the line item. Remove blue…"
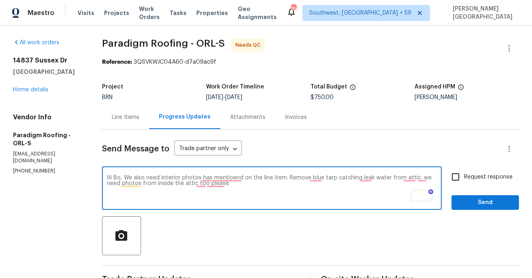
type textarea "Hi Bo, We also need interior photos has mentioend on the line item. Remove blue…"
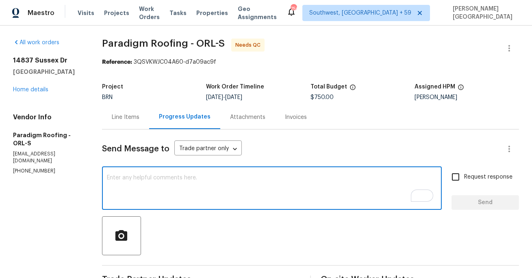
paste textarea "Hi Bo, we also need interior photos as mentioned in the line item. Please remov…"
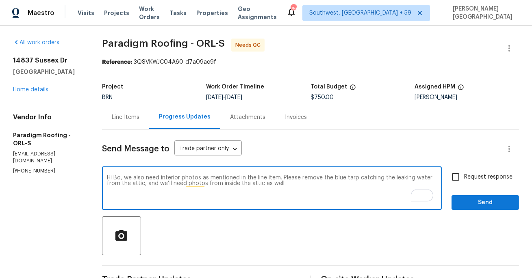
click at [291, 186] on textarea "Hi Bo, we also need interior photos as mentioned in the line item. Please remov…" at bounding box center [272, 189] width 330 height 28
type textarea "Hi Bo, we also need interior photos as mentioned in the line item. Please remov…"
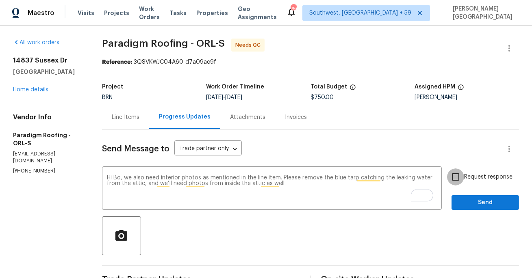
click at [461, 178] on input "Request response" at bounding box center [455, 177] width 17 height 17
checkbox input "true"
click at [463, 203] on span "Send" at bounding box center [485, 203] width 54 height 10
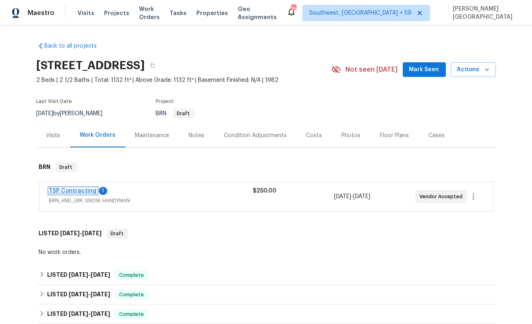
click at [79, 189] on link "TSP Contracting" at bounding box center [73, 191] width 48 height 6
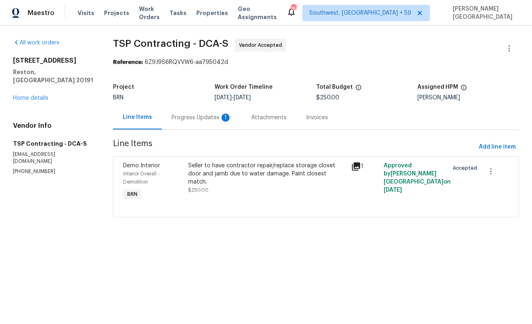
click at [186, 114] on div "Progress Updates 1" at bounding box center [202, 117] width 60 height 8
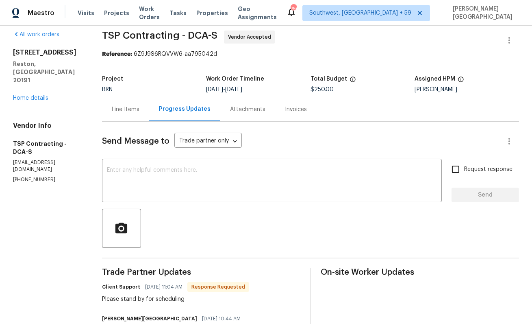
scroll to position [7, 0]
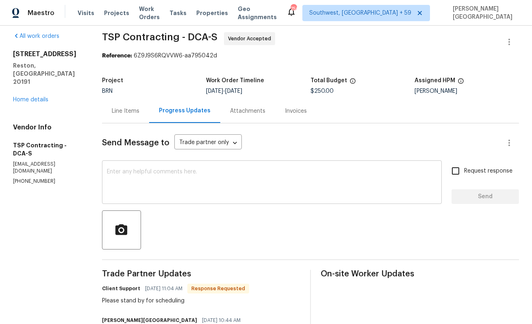
click at [127, 172] on textarea at bounding box center [272, 183] width 330 height 28
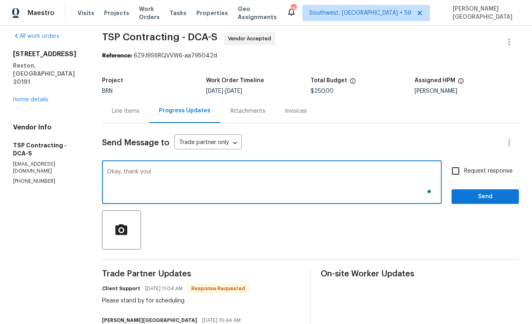
type textarea "Okay, thank you!"
click at [470, 176] on label "Request response" at bounding box center [479, 170] width 65 height 17
click at [464, 176] on input "Request response" at bounding box center [455, 170] width 17 height 17
checkbox input "true"
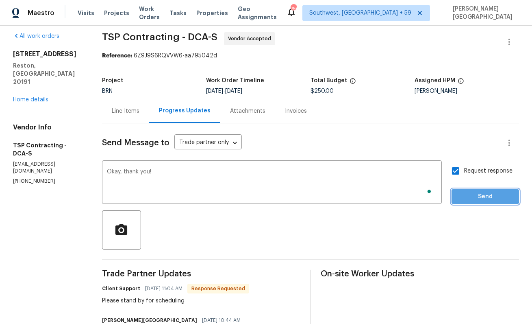
click at [474, 195] on span "Send" at bounding box center [485, 196] width 54 height 10
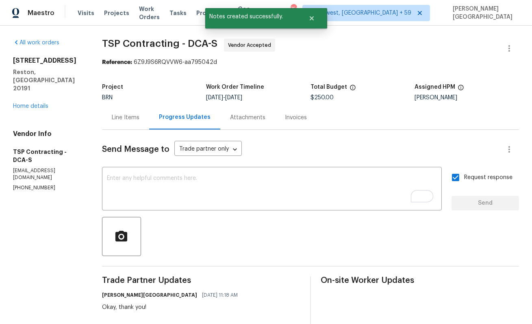
click at [113, 42] on span "TSP Contracting - DCA-S" at bounding box center [159, 44] width 115 height 10
click at [147, 42] on span "TSP Contracting - DCA-S" at bounding box center [159, 44] width 115 height 10
copy span "TSP Contracting"
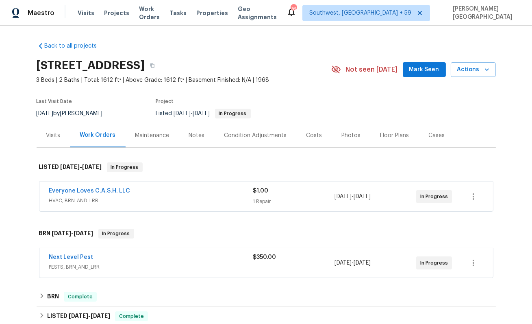
scroll to position [67, 0]
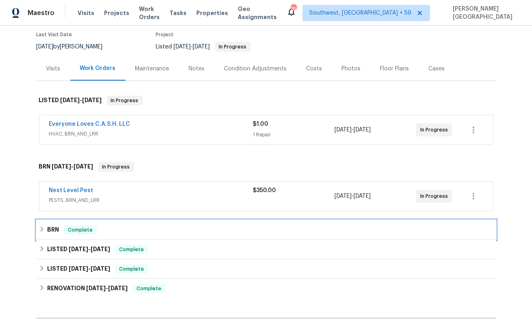
click at [53, 235] on div "BRN Complete" at bounding box center [266, 230] width 459 height 20
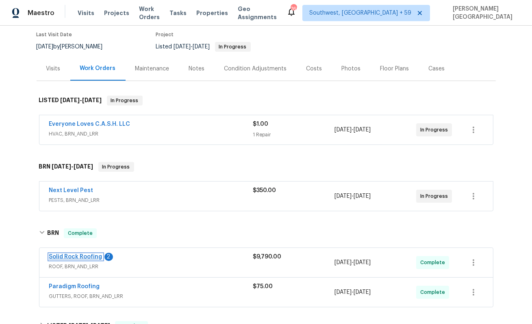
click at [74, 255] on link "Solid Rock Roofing" at bounding box center [75, 257] width 53 height 6
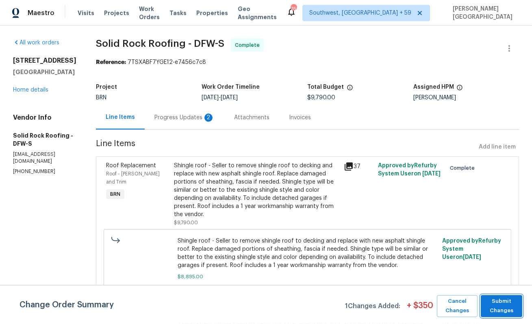
click at [498, 295] on button "Submit Changes" at bounding box center [501, 306] width 41 height 22
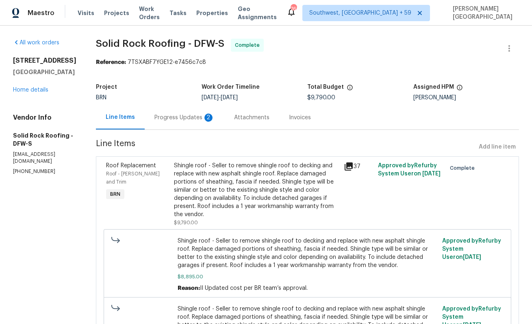
click at [201, 119] on div "Progress Updates 2" at bounding box center [184, 117] width 60 height 8
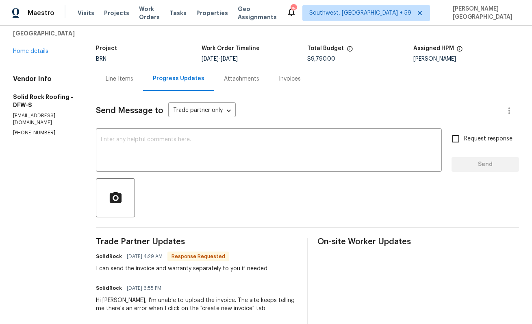
scroll to position [22, 0]
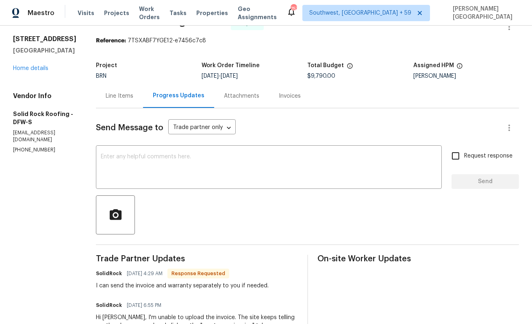
click at [289, 96] on div "Invoices" at bounding box center [290, 96] width 22 height 8
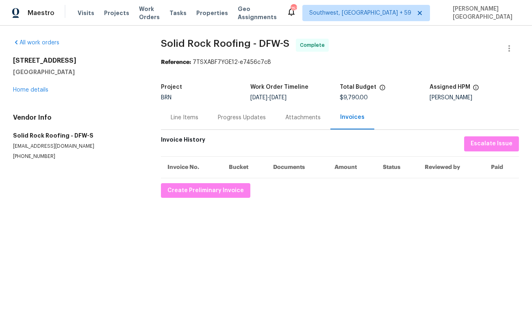
click at [230, 115] on div "Progress Updates" at bounding box center [242, 117] width 48 height 8
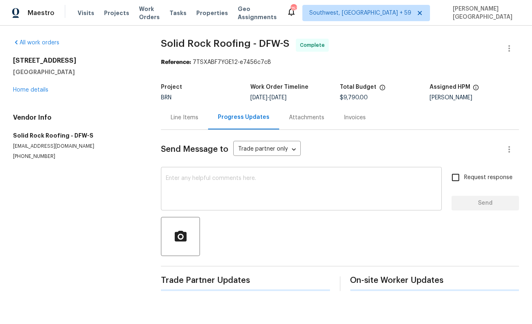
click at [186, 179] on textarea at bounding box center [301, 189] width 271 height 28
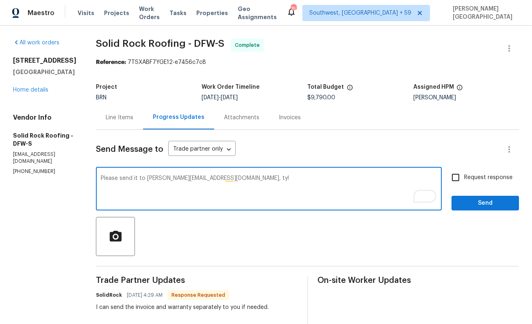
type textarea "Please send it to isabel.ireland@opendoor.com, ty!"
click at [467, 180] on span "Request response" at bounding box center [488, 177] width 48 height 9
click at [464, 180] on input "Request response" at bounding box center [455, 177] width 17 height 17
checkbox input "true"
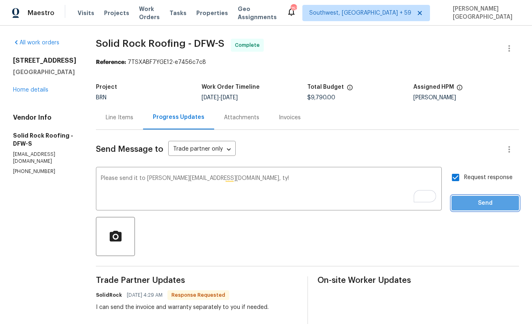
click at [467, 199] on span "Send" at bounding box center [485, 203] width 54 height 10
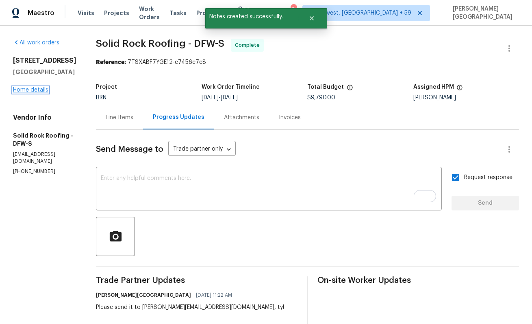
click at [27, 91] on link "Home details" at bounding box center [30, 90] width 35 height 6
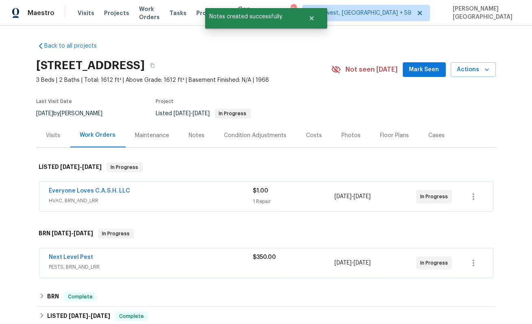
click at [81, 253] on span "Next Level Pest" at bounding box center [71, 257] width 44 height 8
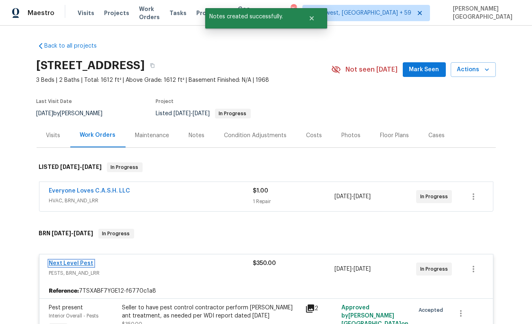
click at [79, 262] on link "Next Level Pest" at bounding box center [71, 263] width 44 height 6
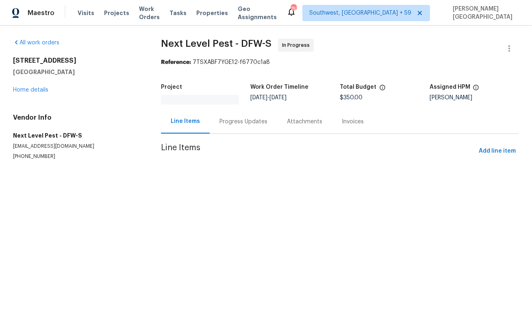
click at [228, 122] on div "Progress Updates" at bounding box center [243, 121] width 48 height 8
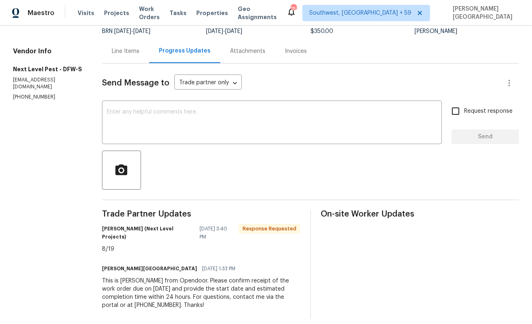
scroll to position [0, 0]
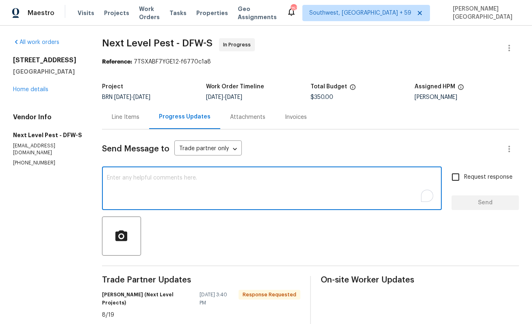
click at [132, 187] on textarea "To enrich screen reader interactions, please activate Accessibility in Grammarl…" at bounding box center [272, 189] width 330 height 28
type textarea "Perfect, ty!"
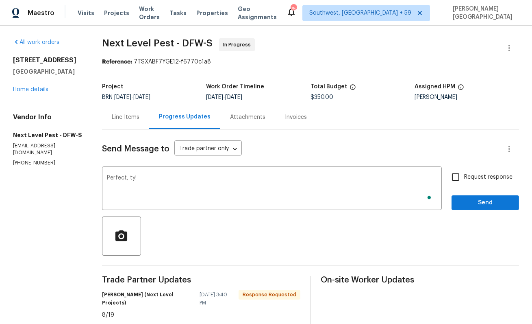
click at [467, 169] on label "Request response" at bounding box center [479, 176] width 65 height 17
click at [464, 169] on input "Request response" at bounding box center [455, 176] width 17 height 17
checkbox input "true"
click at [469, 201] on span "Send" at bounding box center [485, 203] width 54 height 10
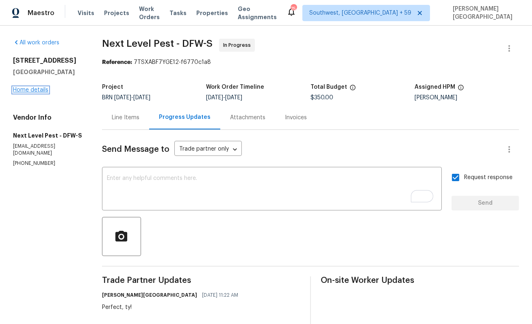
click at [41, 89] on link "Home details" at bounding box center [30, 90] width 35 height 6
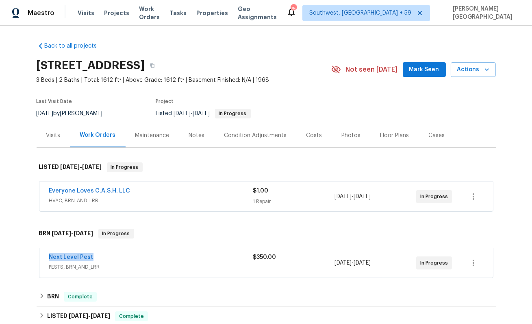
drag, startPoint x: 96, startPoint y: 257, endPoint x: 46, endPoint y: 256, distance: 49.2
click at [46, 256] on div "Next Level Pest PESTS, BRN_AND_LRR $350.00 8/18/2025 - 8/21/2025 In Progress" at bounding box center [266, 262] width 454 height 29
copy link "Next Level Pest"
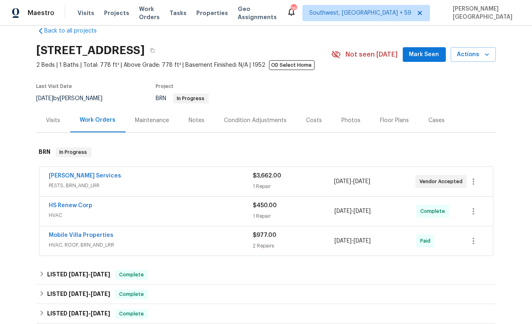
scroll to position [15, 0]
click at [72, 204] on link "HS Renew Corp" at bounding box center [70, 205] width 43 height 6
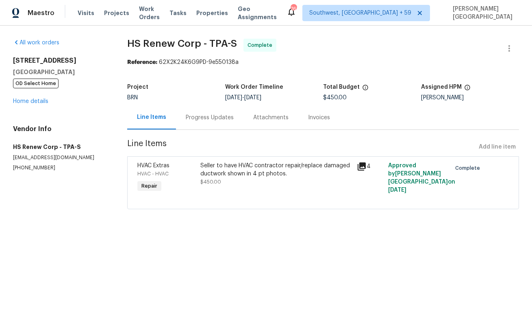
click at [240, 182] on div "Seller to have HVAC contractor repair/replace damaged ductwork shown in 4 pt ph…" at bounding box center [276, 173] width 152 height 24
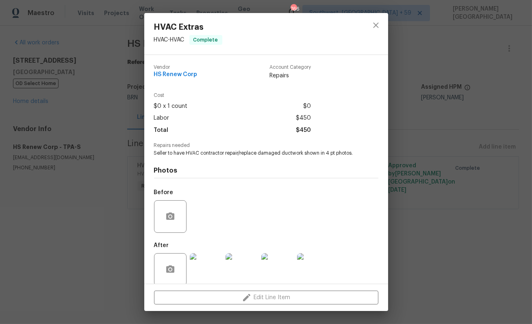
scroll to position [11, 0]
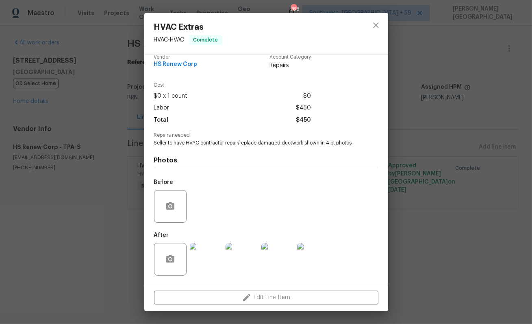
click at [97, 229] on div "HVAC Extras HVAC - HVAC Complete Vendor HS Renew Corp Account Category Repairs …" at bounding box center [266, 162] width 532 height 324
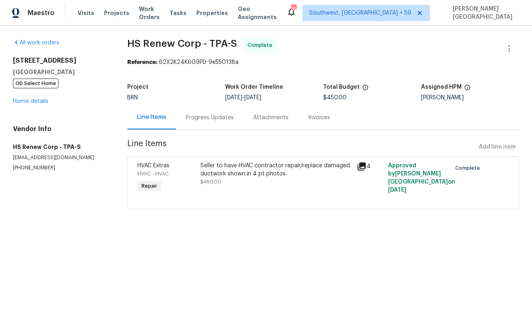
click at [237, 173] on div "Seller to have HVAC contractor repair/replace damaged ductwork shown in 4 pt ph…" at bounding box center [276, 169] width 152 height 16
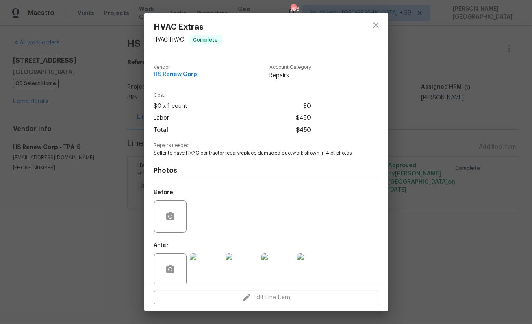
click at [200, 160] on div "Photos Before After" at bounding box center [266, 223] width 224 height 134
click at [202, 152] on span "Seller to have HVAC contractor repair/replace damaged ductwork shown in 4 pt ph…" at bounding box center [255, 153] width 202 height 7
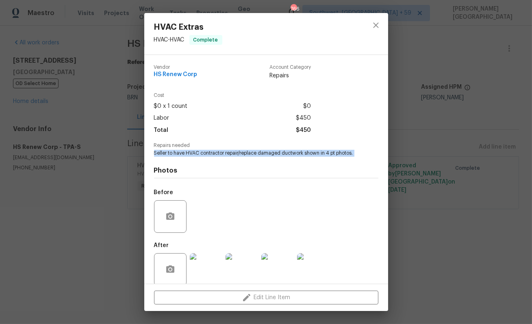
click at [202, 152] on span "Seller to have HVAC contractor repair/replace damaged ductwork shown in 4 pt ph…" at bounding box center [255, 153] width 202 height 7
copy span "Seller to have HVAC contractor repair/replace damaged ductwork shown in 4 pt ph…"
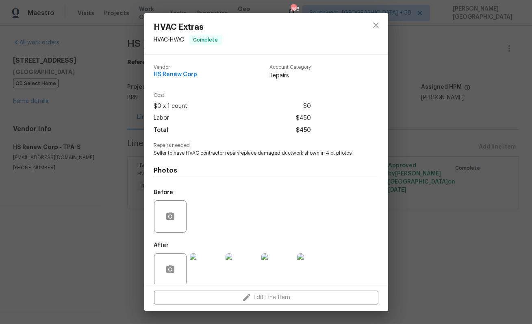
click at [27, 106] on div "HVAC Extras HVAC - HVAC Complete Vendor HS Renew Corp Account Category Repairs …" at bounding box center [266, 162] width 532 height 324
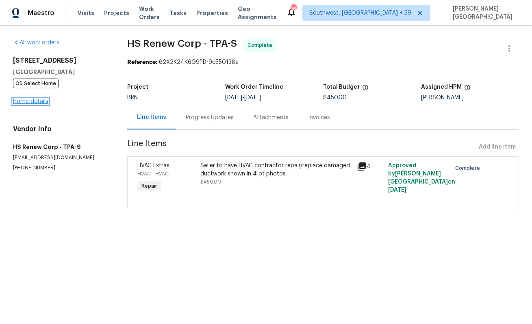
click at [31, 102] on link "Home details" at bounding box center [30, 101] width 35 height 6
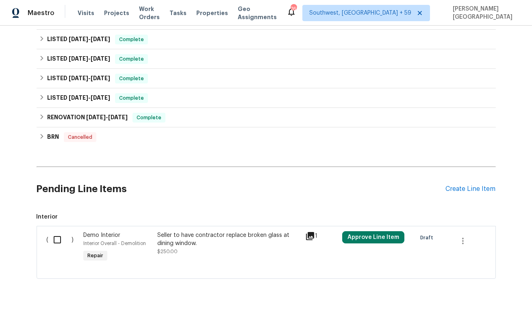
scroll to position [278, 0]
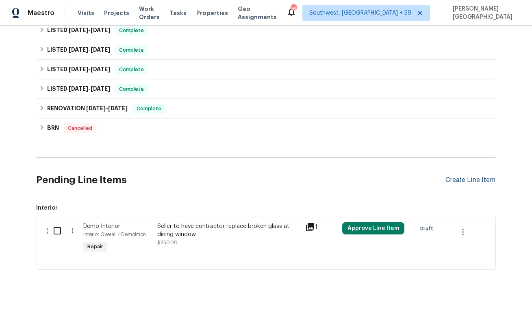
click at [481, 180] on div "Create Line Item" at bounding box center [471, 180] width 50 height 8
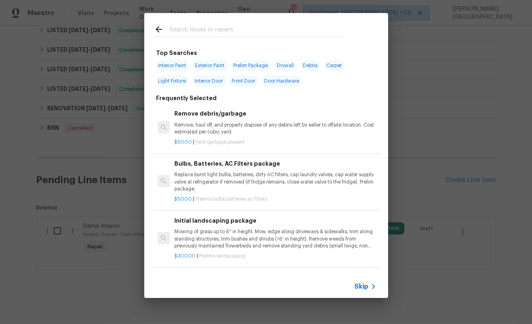
click at [370, 285] on icon at bounding box center [374, 286] width 10 height 10
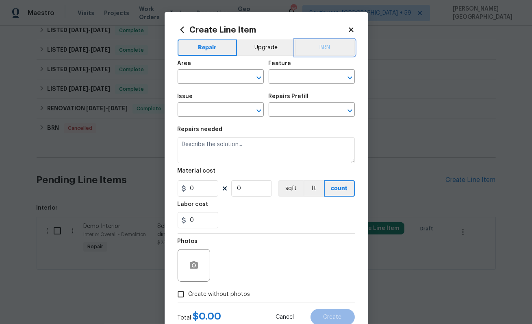
click at [322, 49] on button "BRN" at bounding box center [325, 47] width 60 height 16
click at [212, 76] on input "text" at bounding box center [209, 77] width 63 height 13
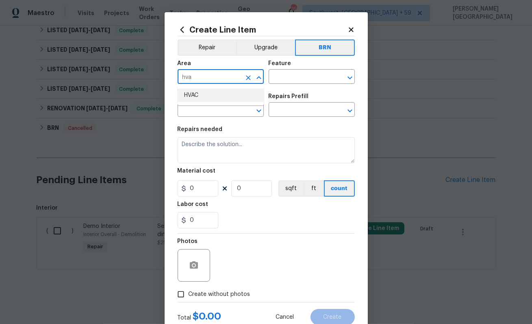
click at [202, 101] on li "HVAC" at bounding box center [221, 95] width 86 height 13
type input "HVAC"
click at [278, 80] on input "text" at bounding box center [300, 77] width 63 height 13
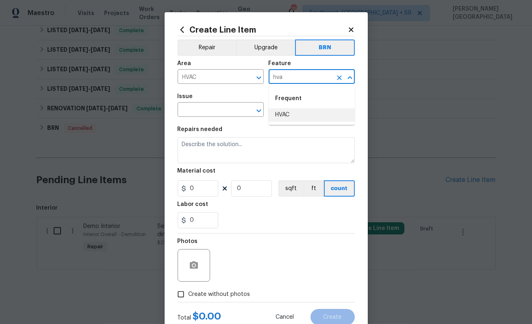
click at [287, 114] on li "HVAC" at bounding box center [312, 114] width 86 height 13
type input "HVAC"
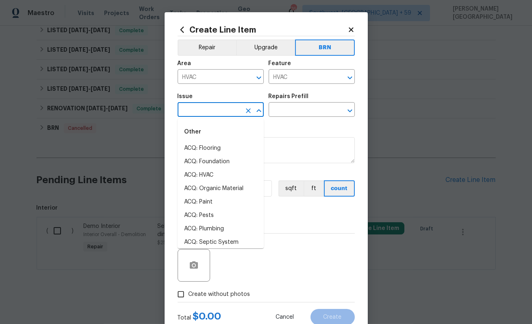
click at [202, 116] on input "text" at bounding box center [209, 110] width 63 height 13
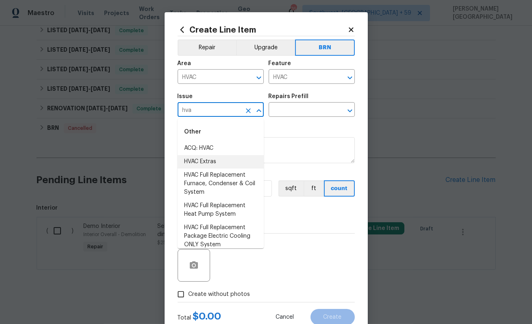
click at [202, 159] on li "HVAC Extras" at bounding box center [221, 161] width 86 height 13
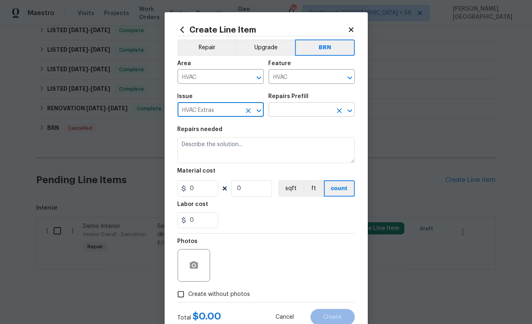
type input "HVAC Extras"
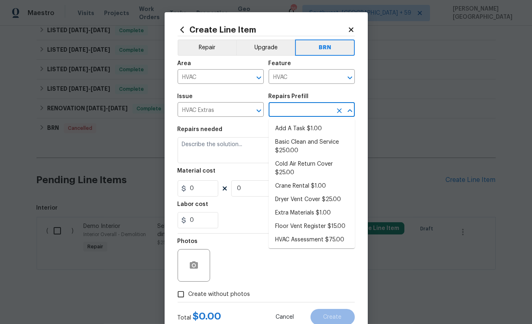
click at [273, 113] on input "text" at bounding box center [300, 110] width 63 height 13
click at [283, 141] on li "Basic Clean and Service $250.00" at bounding box center [312, 146] width 86 height 22
type input "Basic Clean and Service $250.00"
type textarea "General Service HVAC system including: cleaning condenser and evaporator coils,…"
type input "250"
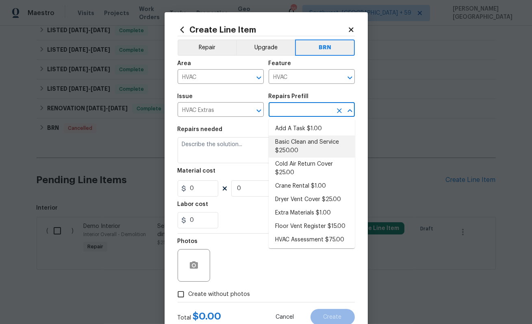
type input "1"
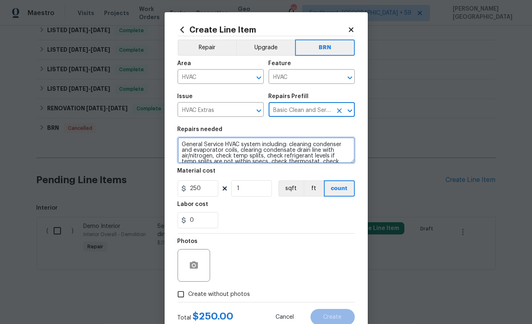
click at [252, 141] on textarea "General Service HVAC system including: cleaning condenser and evaporator coils,…" at bounding box center [266, 150] width 177 height 26
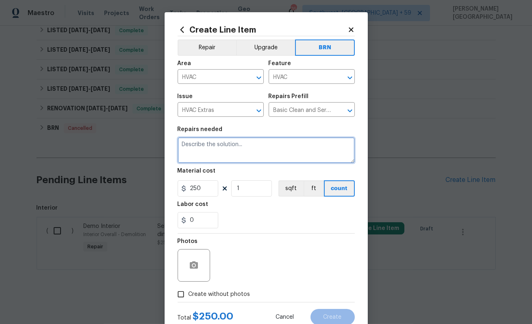
paste textarea "Seller to have HVAC contractor repair/replace damaged ductwork shown in 4 pt ph…"
type textarea "Seller to have HVAC contractor repair/replace damaged ductwork shown in 4 pt ph…"
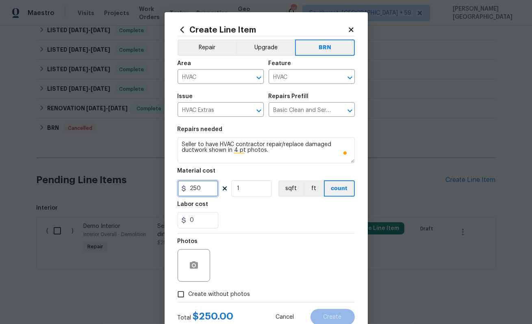
click at [204, 183] on input "250" at bounding box center [198, 188] width 41 height 16
type input "0"
click at [199, 222] on input "0" at bounding box center [198, 220] width 41 height 16
type input "1"
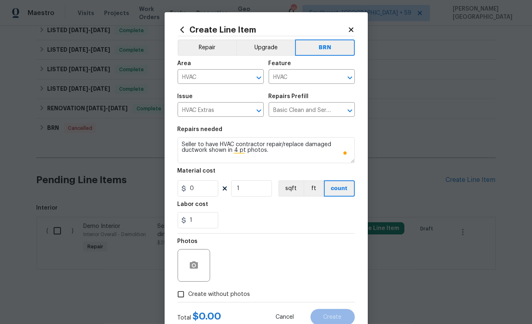
click at [209, 291] on span "Create without photos" at bounding box center [220, 294] width 62 height 9
click at [189, 291] on input "Create without photos" at bounding box center [180, 293] width 15 height 15
click at [196, 291] on span "Create without photos" at bounding box center [220, 294] width 62 height 9
click at [189, 291] on input "Create without photos" at bounding box center [180, 293] width 15 height 15
checkbox input "false"
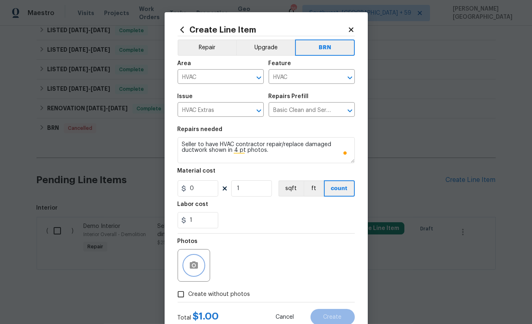
click at [196, 258] on button "button" at bounding box center [194, 265] width 20 height 20
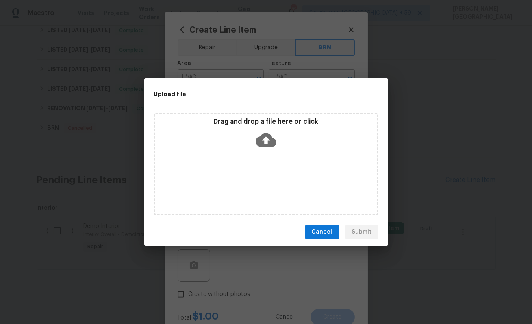
click at [262, 145] on icon at bounding box center [266, 140] width 21 height 14
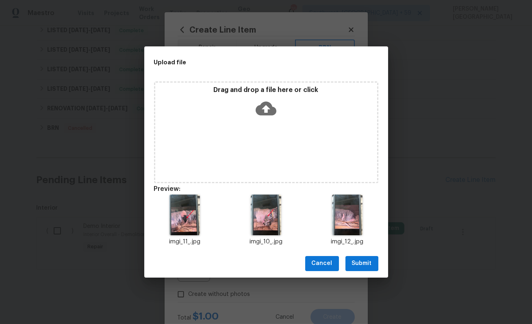
click at [363, 258] on span "Submit" at bounding box center [362, 263] width 20 height 10
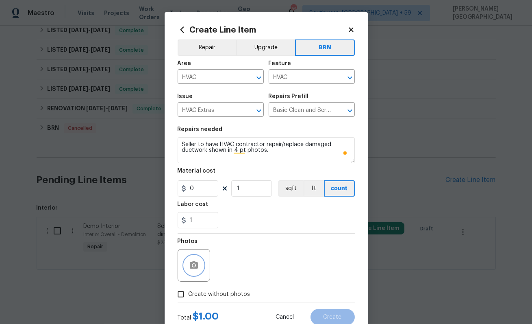
scroll to position [26, 0]
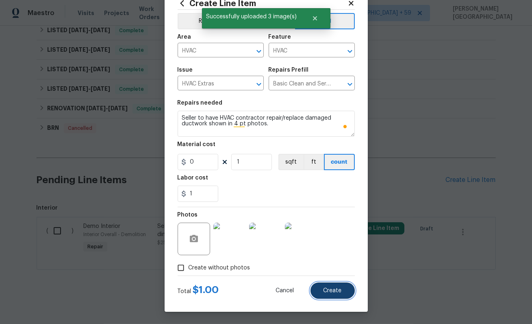
click at [323, 291] on button "Create" at bounding box center [333, 290] width 44 height 16
